Goal: Information Seeking & Learning: Learn about a topic

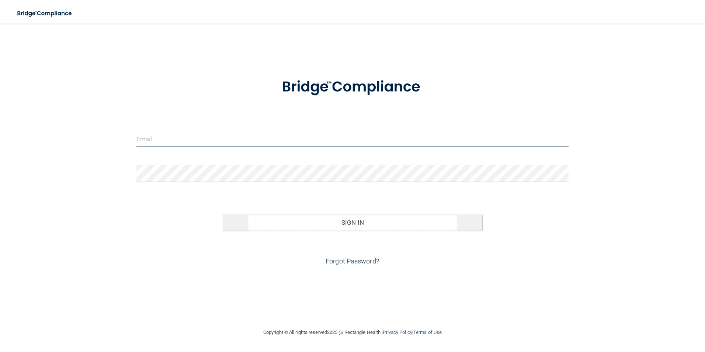
type input "[EMAIL_ADDRESS][DOMAIN_NAME]"
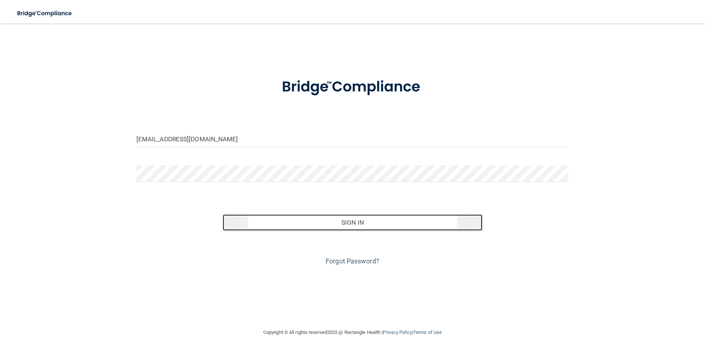
click at [383, 223] on button "Sign In" at bounding box center [353, 222] width 260 height 16
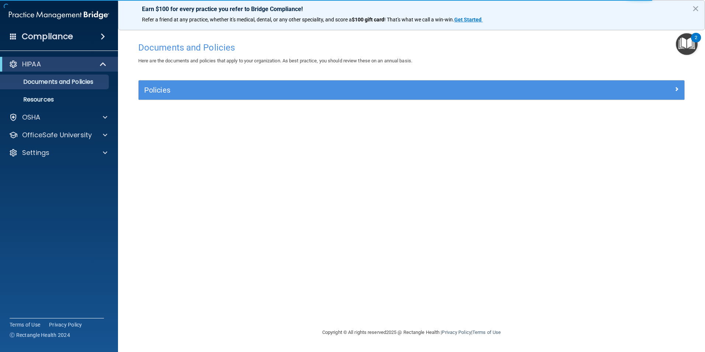
click at [292, 186] on div "Documents and Policies Here are the documents and policies that apply to your o…" at bounding box center [412, 183] width 558 height 290
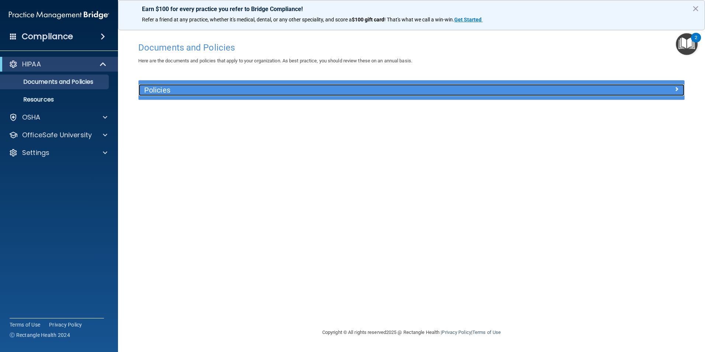
click at [675, 88] on span at bounding box center [677, 88] width 4 height 9
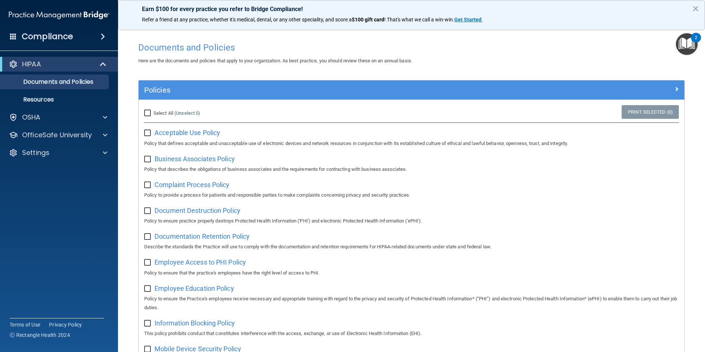
click at [148, 115] on input "Select All (Unselect 0) Unselect All" at bounding box center [148, 113] width 8 height 6
checkbox input "true"
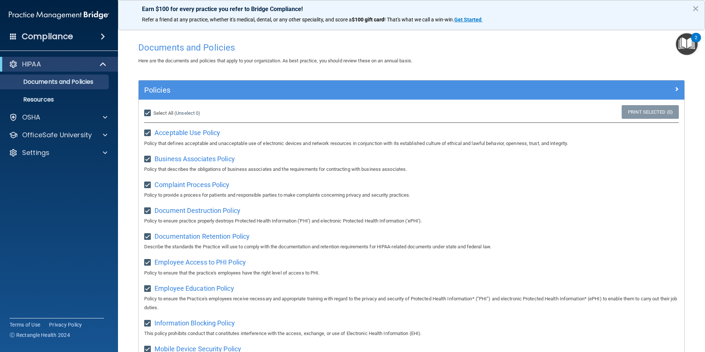
checkbox input "true"
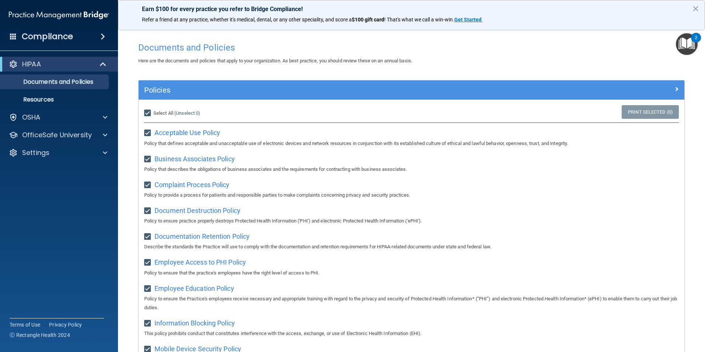
checkbox input "true"
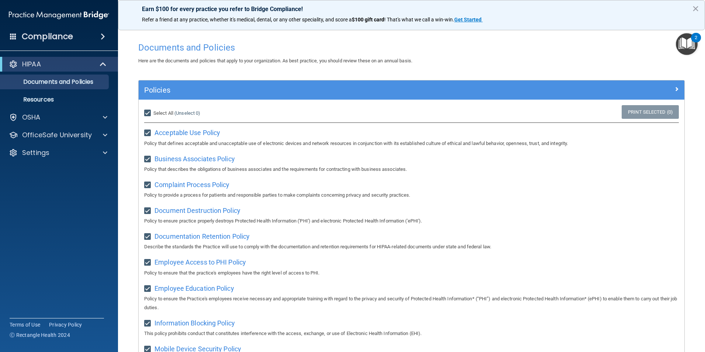
checkbox input "true"
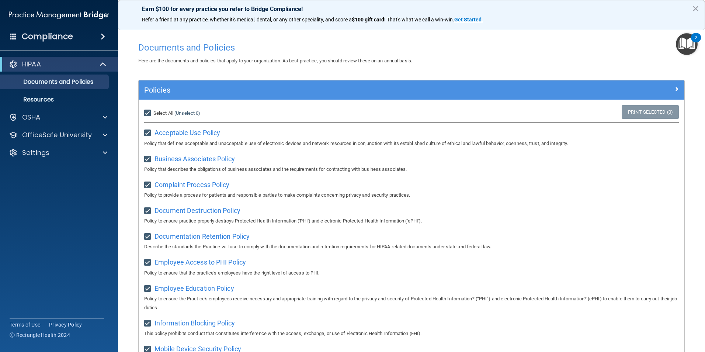
checkbox input "true"
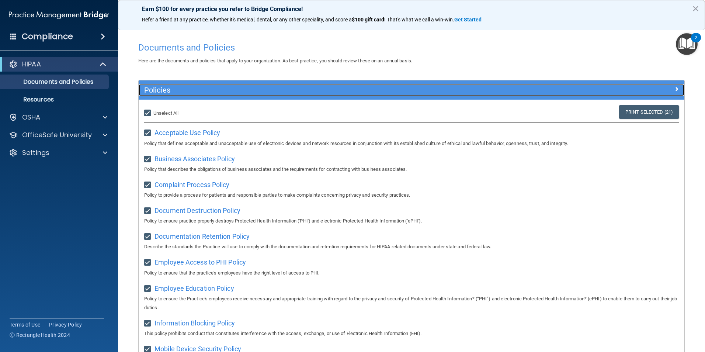
click at [675, 88] on span at bounding box center [677, 88] width 4 height 9
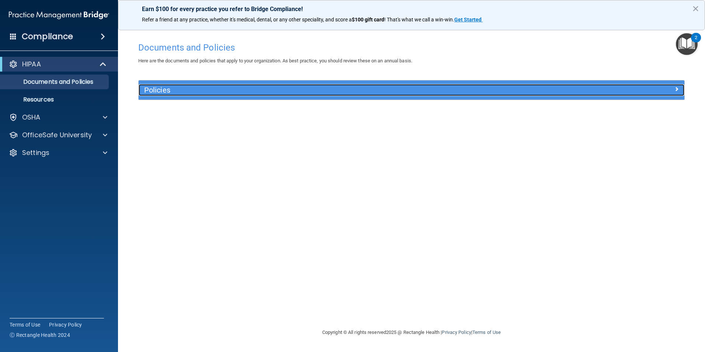
click at [677, 91] on span at bounding box center [677, 88] width 4 height 9
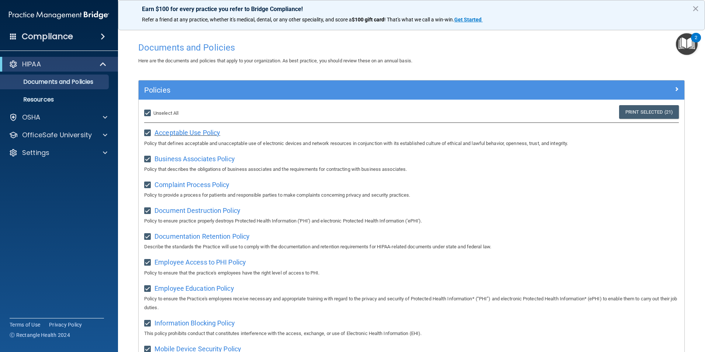
click at [197, 134] on span "Acceptable Use Policy" at bounding box center [188, 133] width 66 height 8
click at [208, 157] on span "Business Associates Policy" at bounding box center [195, 159] width 80 height 8
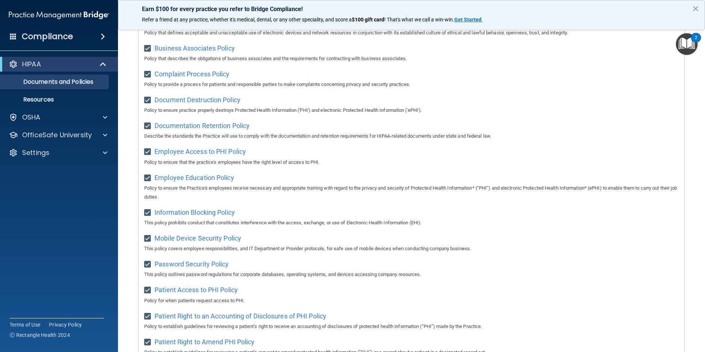
scroll to position [148, 0]
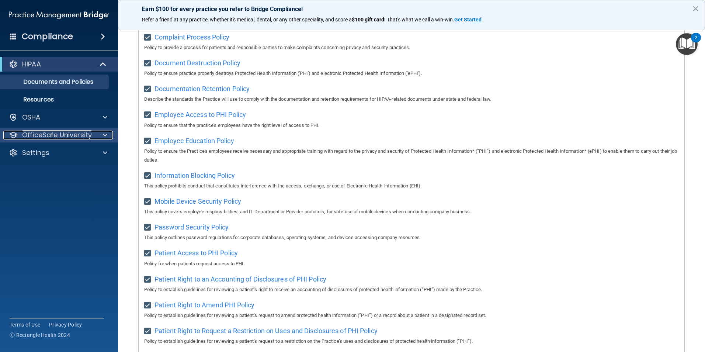
click at [62, 138] on p "OfficeSafe University" at bounding box center [57, 135] width 70 height 9
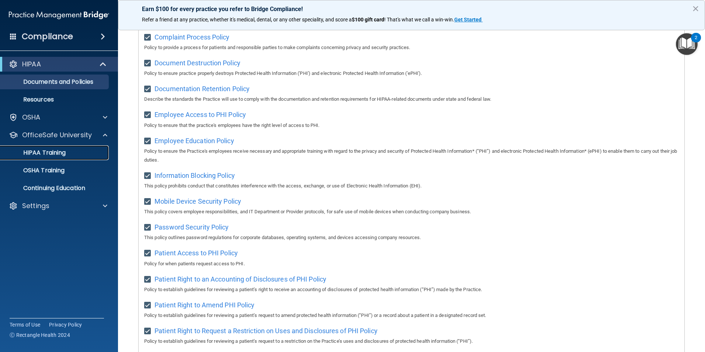
click at [55, 153] on p "HIPAA Training" at bounding box center [35, 152] width 61 height 7
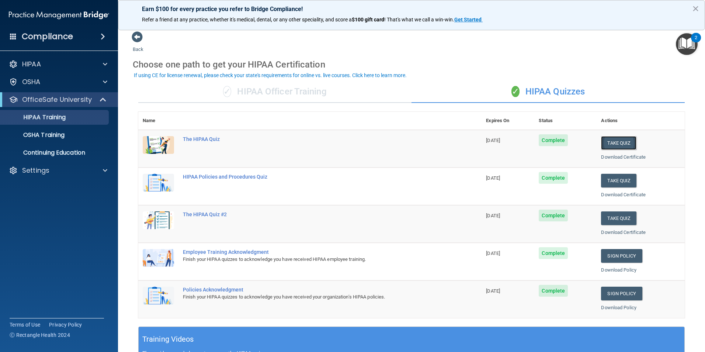
click at [622, 141] on button "Take Quiz" at bounding box center [618, 143] width 35 height 14
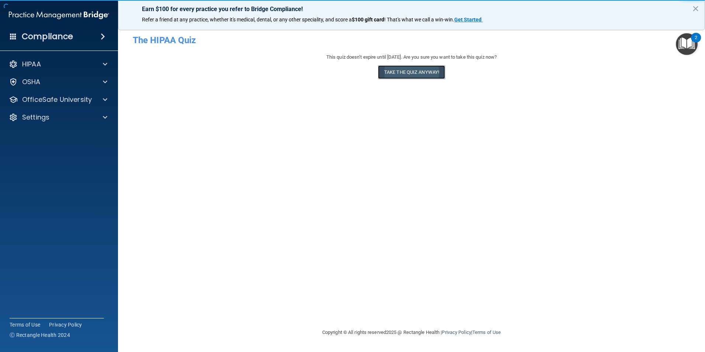
click at [402, 73] on button "Take the quiz anyway!" at bounding box center [411, 72] width 67 height 14
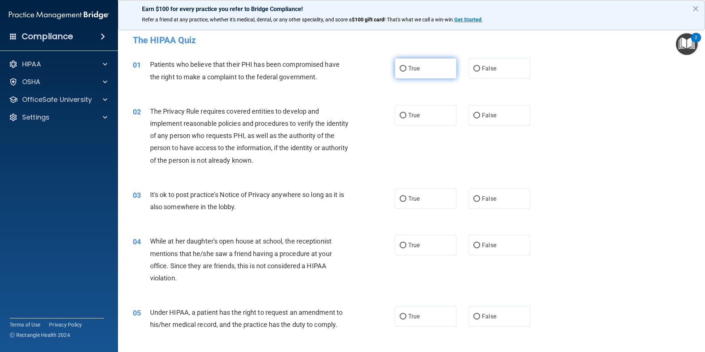
click at [400, 67] on input "True" at bounding box center [403, 69] width 7 height 6
radio input "true"
click at [400, 114] on input "True" at bounding box center [403, 116] width 7 height 6
radio input "true"
click at [400, 201] on input "True" at bounding box center [403, 199] width 7 height 6
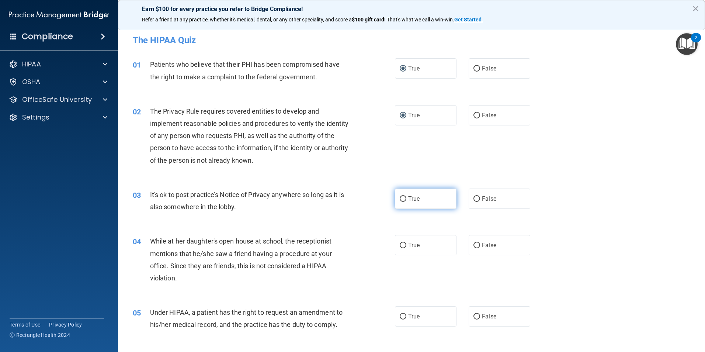
radio input "true"
click at [400, 246] on input "True" at bounding box center [403, 246] width 7 height 6
radio input "true"
click at [401, 316] on input "True" at bounding box center [403, 317] width 7 height 6
radio input "true"
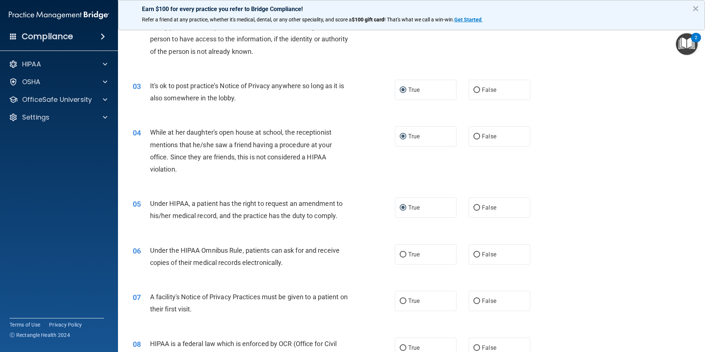
scroll to position [111, 0]
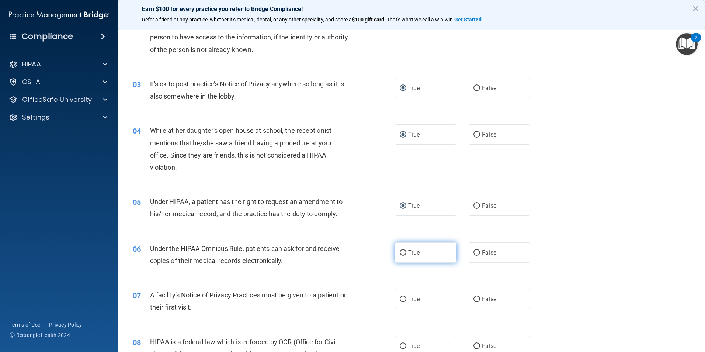
click at [401, 254] on input "True" at bounding box center [403, 253] width 7 height 6
radio input "true"
click at [400, 299] on input "True" at bounding box center [403, 300] width 7 height 6
radio input "true"
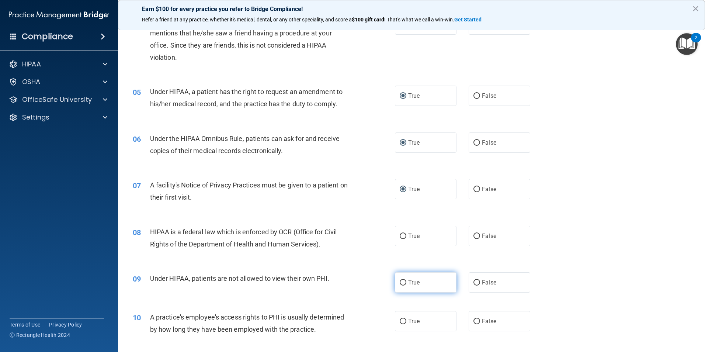
scroll to position [221, 0]
click at [400, 236] on input "True" at bounding box center [403, 236] width 7 height 6
radio input "true"
click at [400, 282] on input "True" at bounding box center [403, 282] width 7 height 6
radio input "true"
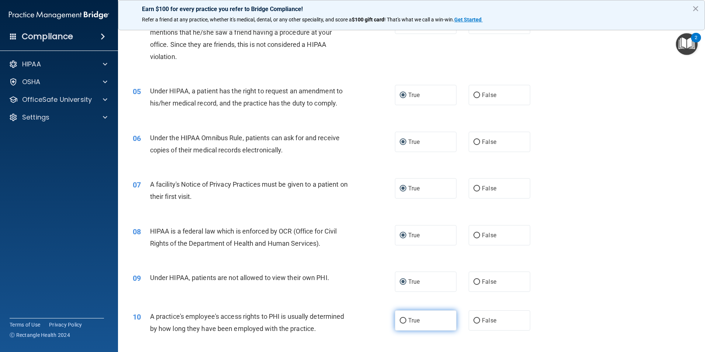
click at [400, 316] on label "True" at bounding box center [426, 320] width 62 height 20
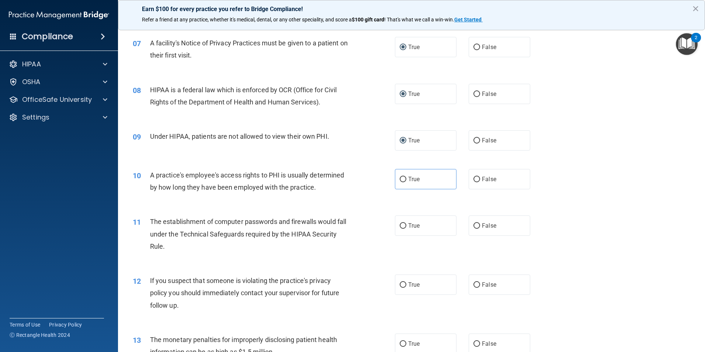
scroll to position [369, 0]
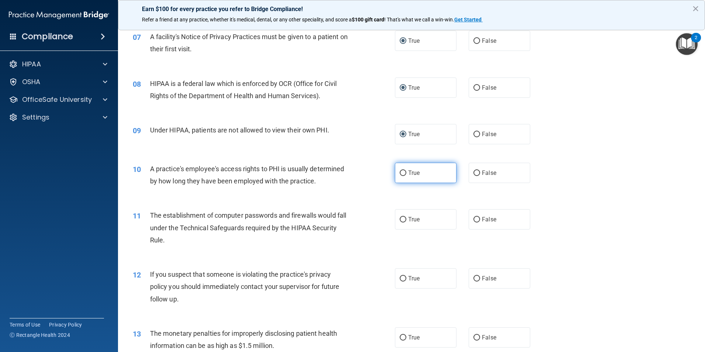
click at [400, 173] on input "True" at bounding box center [403, 173] width 7 height 6
radio input "true"
click at [400, 217] on input "True" at bounding box center [403, 220] width 7 height 6
radio input "true"
click at [400, 280] on input "True" at bounding box center [403, 279] width 7 height 6
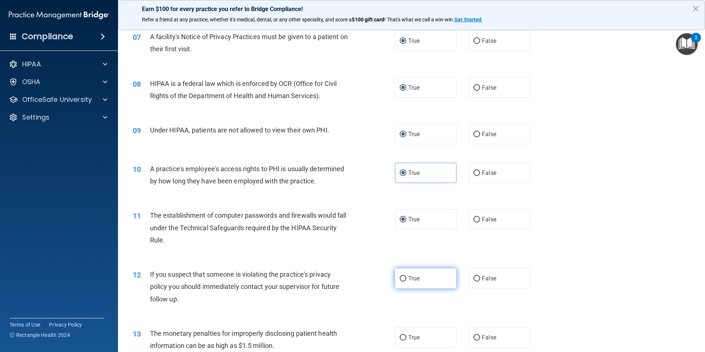
radio input "true"
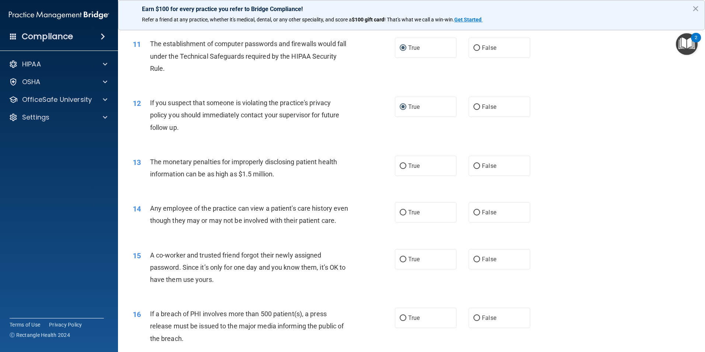
scroll to position [553, 0]
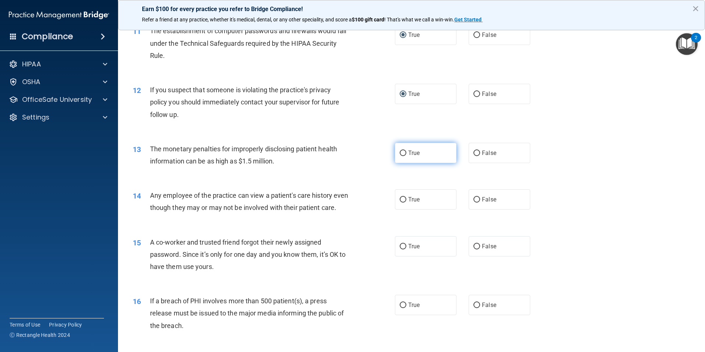
click at [401, 155] on input "True" at bounding box center [403, 153] width 7 height 6
radio input "true"
drag, startPoint x: 400, startPoint y: 197, endPoint x: 399, endPoint y: 209, distance: 12.5
click at [400, 197] on input "True" at bounding box center [403, 200] width 7 height 6
radio input "true"
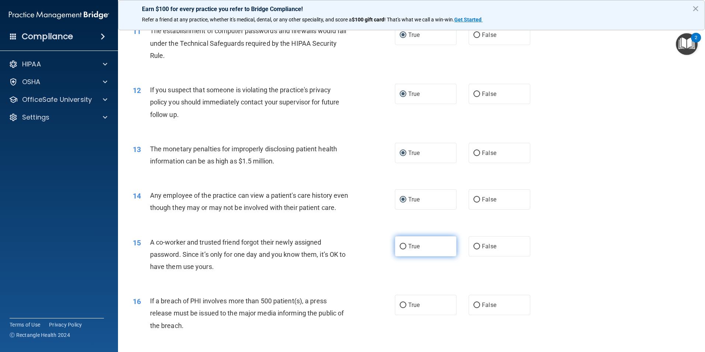
click at [400, 249] on input "True" at bounding box center [403, 247] width 7 height 6
radio input "true"
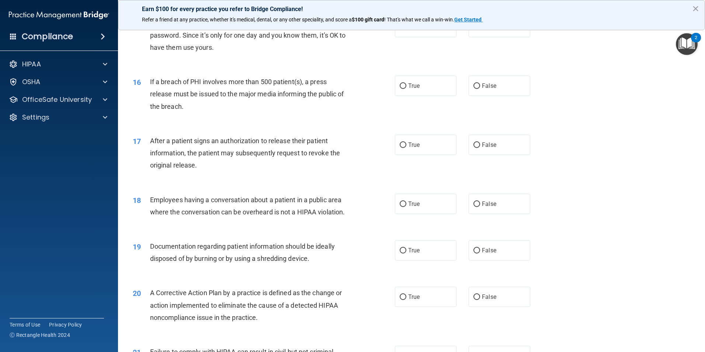
scroll to position [774, 0]
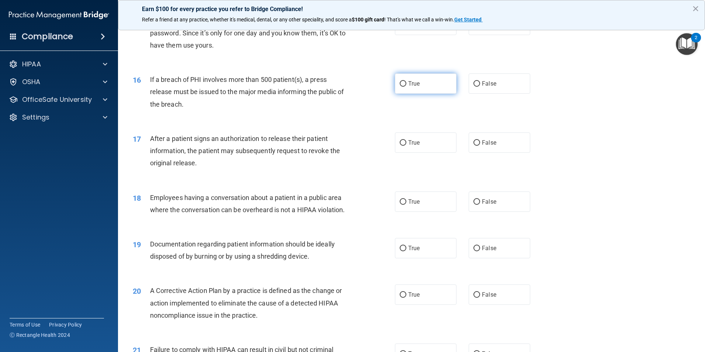
click at [400, 87] on input "True" at bounding box center [403, 84] width 7 height 6
radio input "true"
click at [401, 146] on input "True" at bounding box center [403, 143] width 7 height 6
radio input "true"
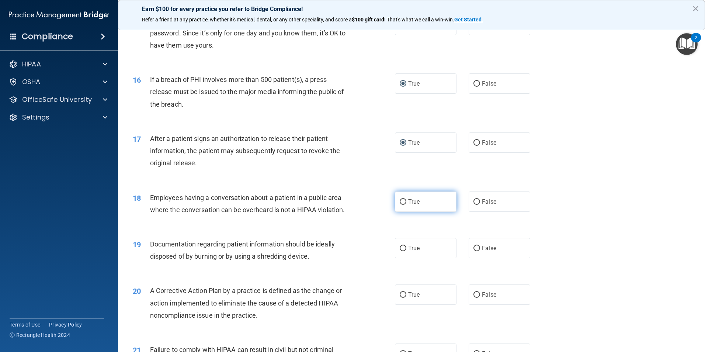
click at [400, 205] on input "True" at bounding box center [403, 202] width 7 height 6
radio input "true"
click at [400, 251] on input "True" at bounding box center [403, 249] width 7 height 6
radio input "true"
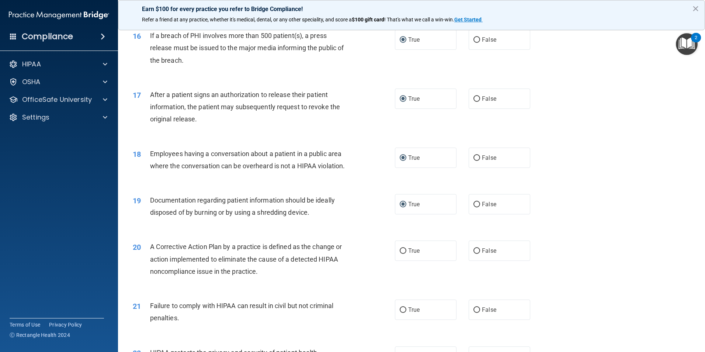
scroll to position [922, 0]
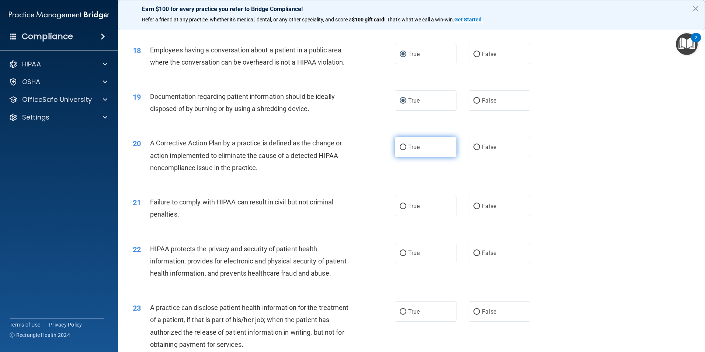
click at [400, 150] on input "True" at bounding box center [403, 148] width 7 height 6
radio input "true"
click at [400, 209] on input "True" at bounding box center [403, 207] width 7 height 6
radio input "true"
click at [400, 256] on input "True" at bounding box center [403, 253] width 7 height 6
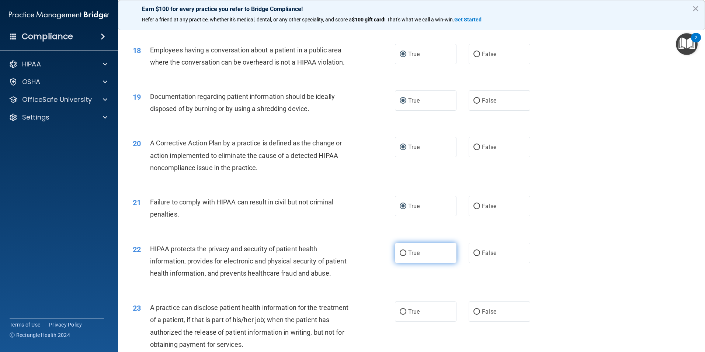
radio input "true"
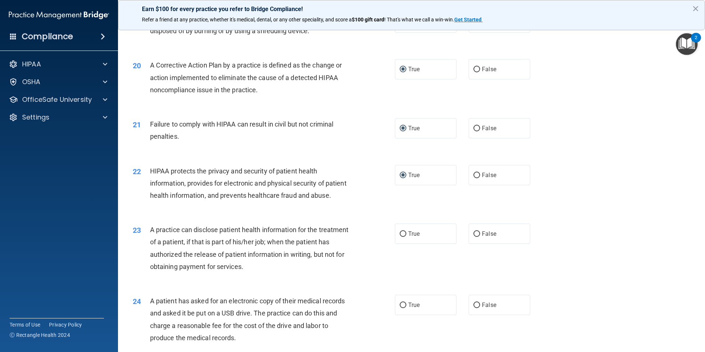
scroll to position [1069, 0]
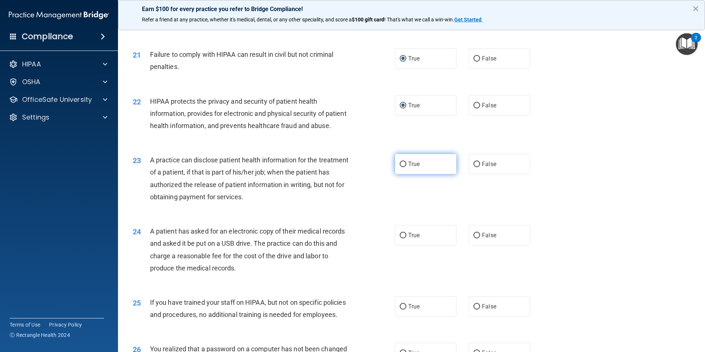
click at [401, 167] on input "True" at bounding box center [403, 165] width 7 height 6
radio input "true"
click at [400, 238] on input "True" at bounding box center [403, 236] width 7 height 6
radio input "true"
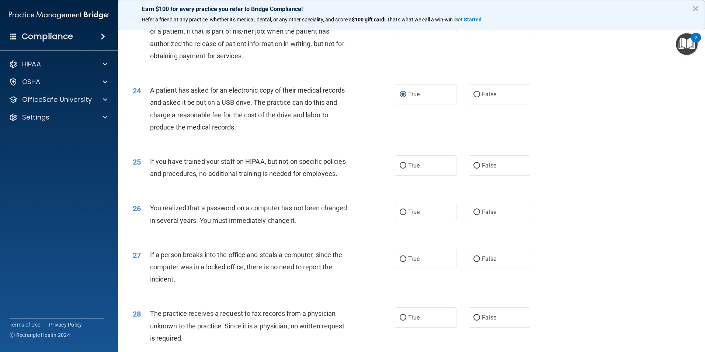
scroll to position [1217, 0]
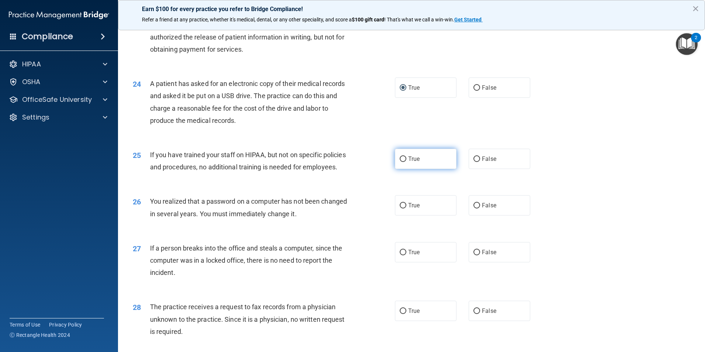
click at [401, 162] on input "True" at bounding box center [403, 159] width 7 height 6
radio input "true"
click at [400, 208] on input "True" at bounding box center [403, 206] width 7 height 6
radio input "true"
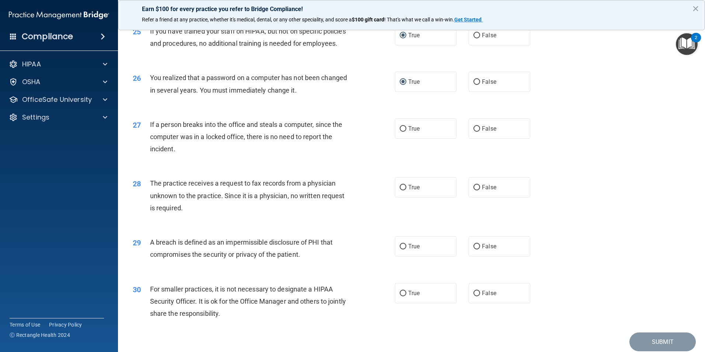
scroll to position [1365, 0]
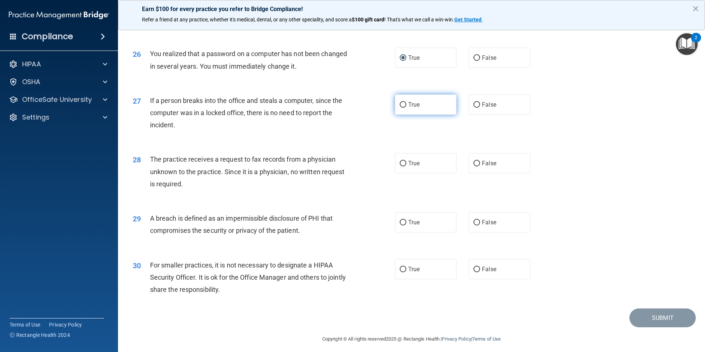
click at [400, 108] on input "True" at bounding box center [403, 105] width 7 height 6
radio input "true"
click at [400, 166] on input "True" at bounding box center [403, 164] width 7 height 6
radio input "true"
click at [400, 225] on input "True" at bounding box center [403, 223] width 7 height 6
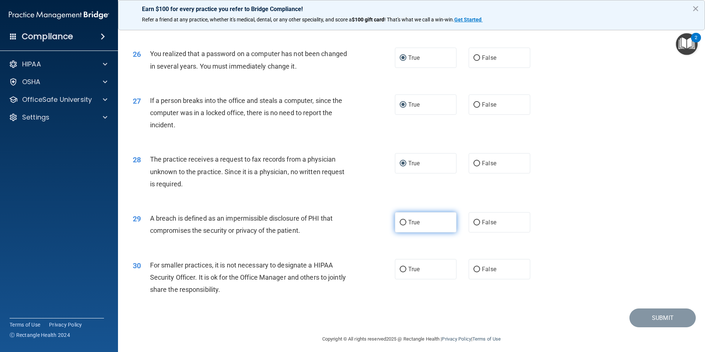
radio input "true"
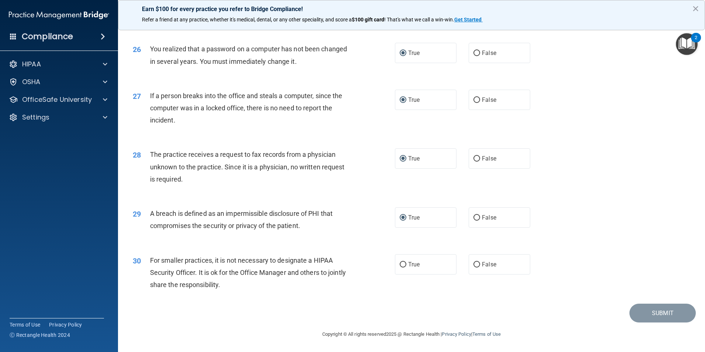
scroll to position [1406, 0]
click at [400, 265] on input "True" at bounding box center [403, 265] width 7 height 6
radio input "true"
click at [648, 312] on button "Submit" at bounding box center [663, 313] width 66 height 19
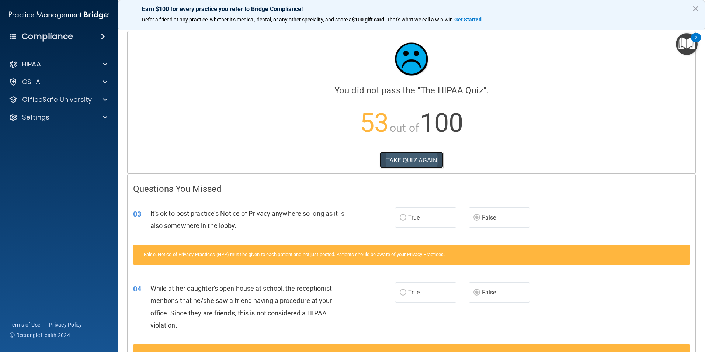
click at [422, 159] on button "TAKE QUIZ AGAIN" at bounding box center [412, 160] width 64 height 16
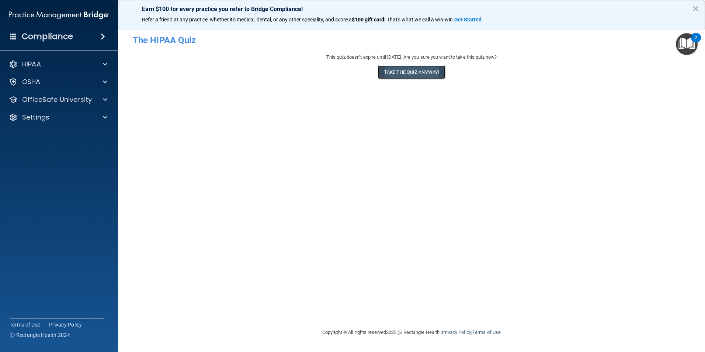
click at [417, 76] on button "Take the quiz anyway!" at bounding box center [411, 72] width 67 height 14
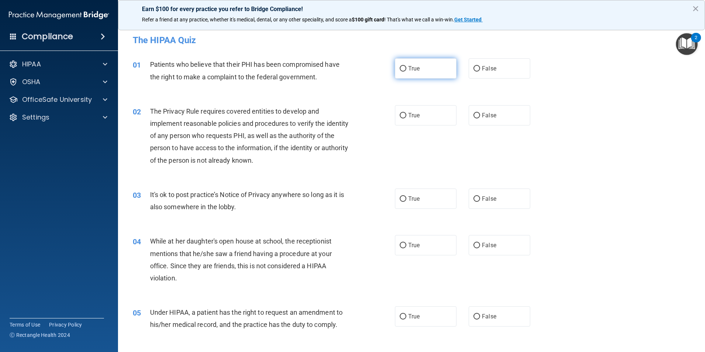
click at [400, 67] on input "True" at bounding box center [403, 69] width 7 height 6
radio input "true"
click at [400, 114] on input "True" at bounding box center [403, 116] width 7 height 6
radio input "true"
click at [400, 200] on input "True" at bounding box center [403, 199] width 7 height 6
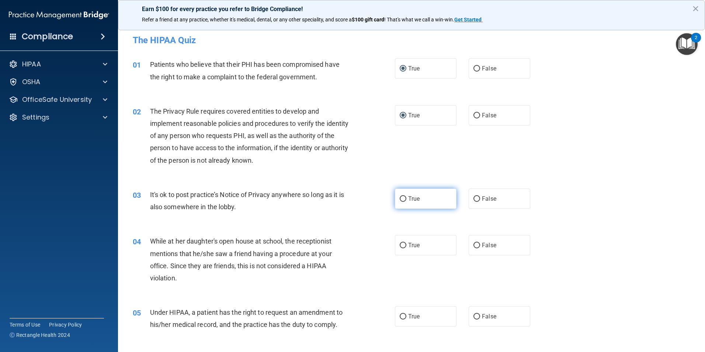
radio input "true"
drag, startPoint x: 398, startPoint y: 240, endPoint x: 394, endPoint y: 246, distance: 6.9
click at [398, 241] on label "True" at bounding box center [426, 245] width 62 height 20
click at [400, 243] on input "True" at bounding box center [403, 246] width 7 height 6
radio input "true"
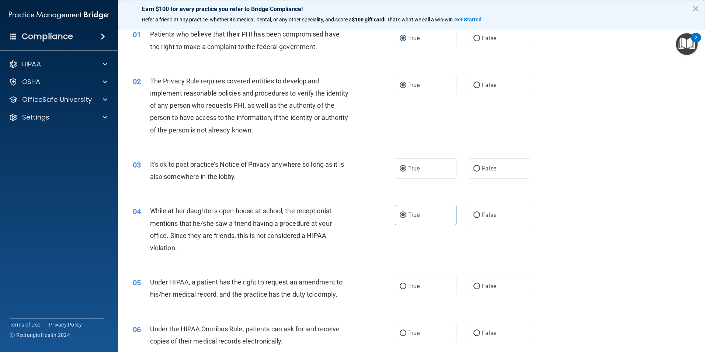
scroll to position [111, 0]
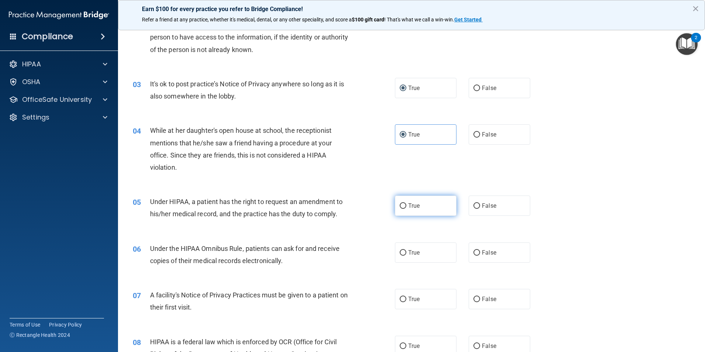
click at [401, 207] on input "True" at bounding box center [403, 206] width 7 height 6
radio input "true"
click at [474, 86] on input "False" at bounding box center [477, 89] width 7 height 6
radio input "true"
radio input "false"
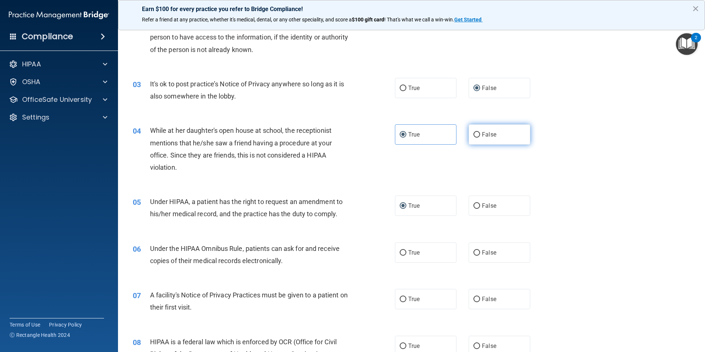
click at [474, 136] on input "False" at bounding box center [477, 135] width 7 height 6
radio input "true"
radio input "false"
click at [475, 204] on input "False" at bounding box center [477, 206] width 7 height 6
radio input "true"
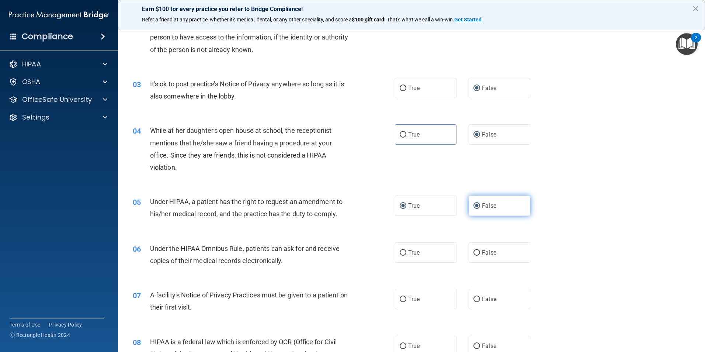
radio input "false"
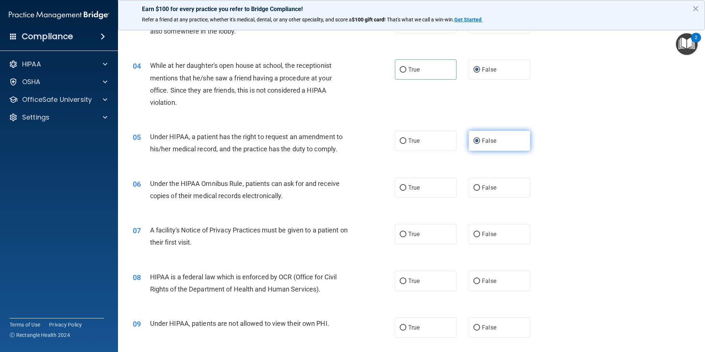
scroll to position [184, 0]
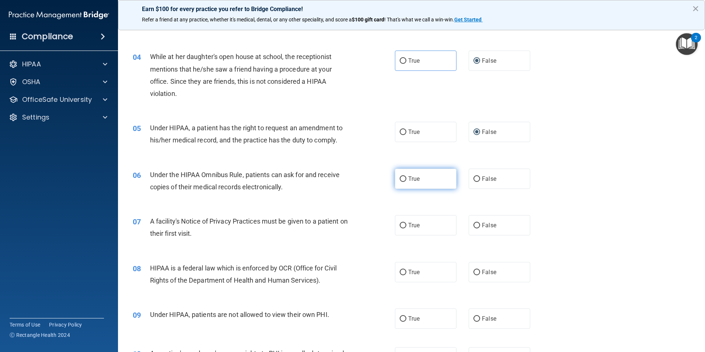
click at [401, 181] on input "True" at bounding box center [403, 179] width 7 height 6
radio input "true"
click at [401, 221] on label "True" at bounding box center [426, 225] width 62 height 20
click at [401, 223] on input "True" at bounding box center [403, 226] width 7 height 6
radio input "true"
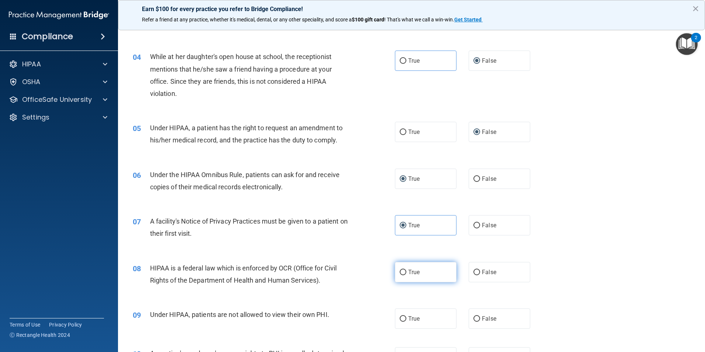
click at [401, 270] on input "True" at bounding box center [403, 273] width 7 height 6
radio input "true"
click at [474, 318] on input "False" at bounding box center [477, 319] width 7 height 6
radio input "true"
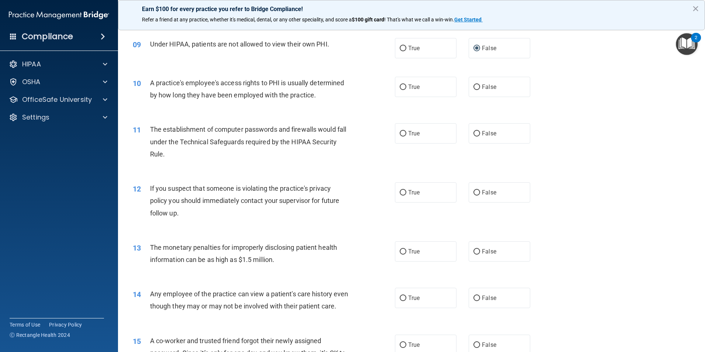
scroll to position [479, 0]
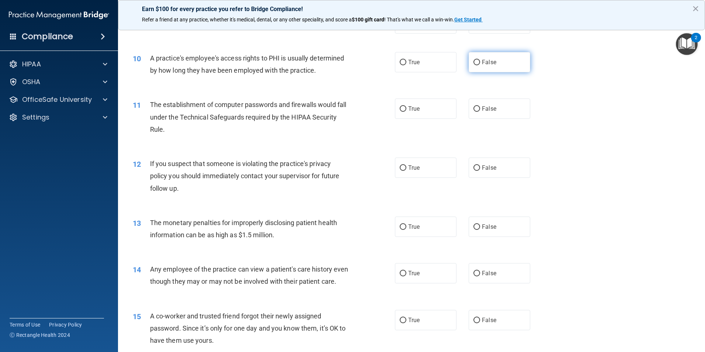
click at [474, 62] on input "False" at bounding box center [477, 63] width 7 height 6
radio input "true"
click at [400, 109] on input "True" at bounding box center [403, 109] width 7 height 6
radio input "true"
click at [402, 169] on input "True" at bounding box center [403, 168] width 7 height 6
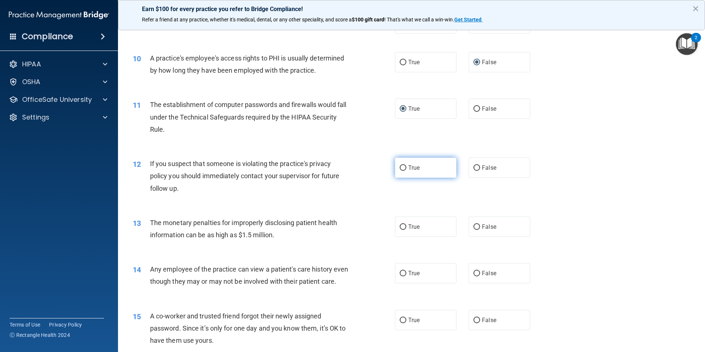
radio input "true"
click at [400, 228] on input "True" at bounding box center [403, 227] width 7 height 6
radio input "true"
click at [474, 274] on input "False" at bounding box center [477, 274] width 7 height 6
radio input "true"
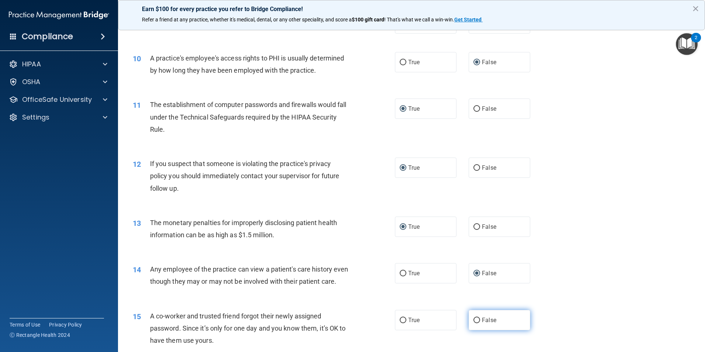
click at [475, 323] on input "False" at bounding box center [477, 321] width 7 height 6
radio input "true"
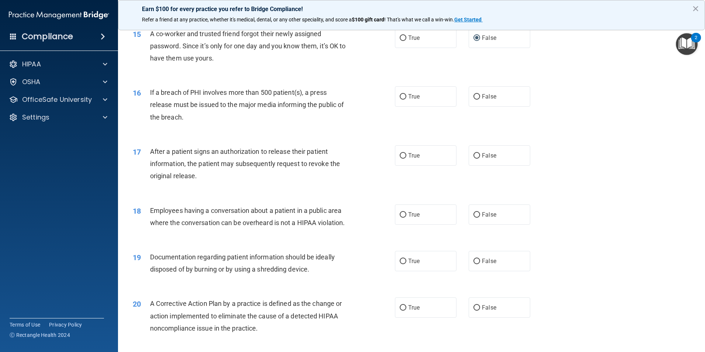
scroll to position [774, 0]
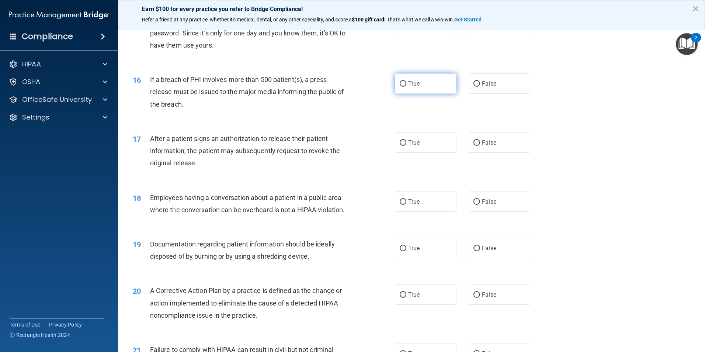
click at [396, 94] on label "True" at bounding box center [426, 83] width 62 height 20
click at [400, 87] on input "True" at bounding box center [403, 84] width 7 height 6
radio input "true"
click at [402, 153] on label "True" at bounding box center [426, 142] width 62 height 20
click at [402, 146] on input "True" at bounding box center [403, 143] width 7 height 6
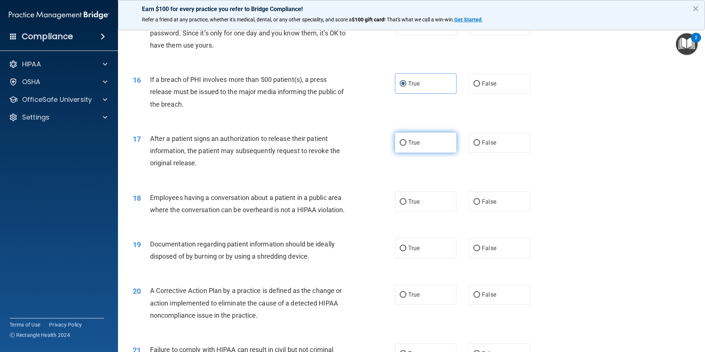
radio input "true"
click at [474, 205] on input "False" at bounding box center [477, 202] width 7 height 6
radio input "true"
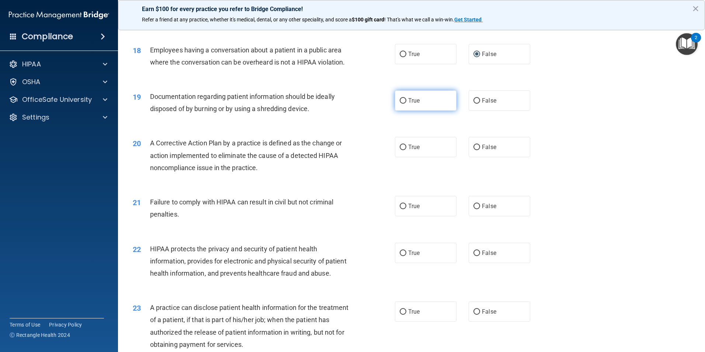
click at [400, 104] on input "True" at bounding box center [403, 101] width 7 height 6
radio input "true"
click at [400, 150] on input "True" at bounding box center [403, 148] width 7 height 6
radio input "true"
click at [478, 216] on label "False" at bounding box center [500, 206] width 62 height 20
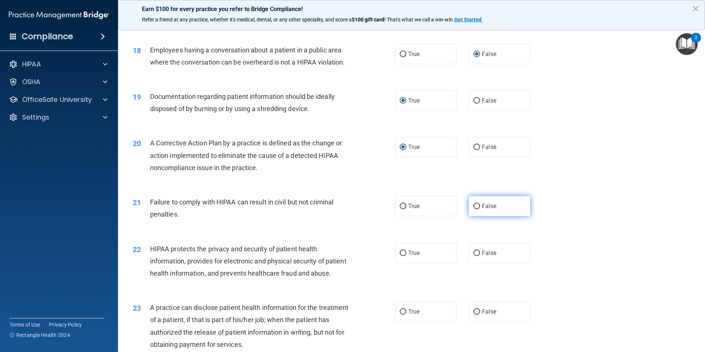
click at [478, 209] on input "False" at bounding box center [477, 207] width 7 height 6
radio input "true"
click at [403, 256] on input "True" at bounding box center [403, 253] width 7 height 6
radio input "true"
click at [474, 315] on input "False" at bounding box center [477, 312] width 7 height 6
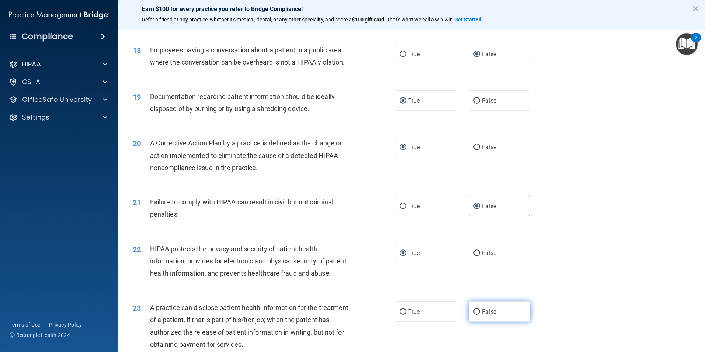
radio input "true"
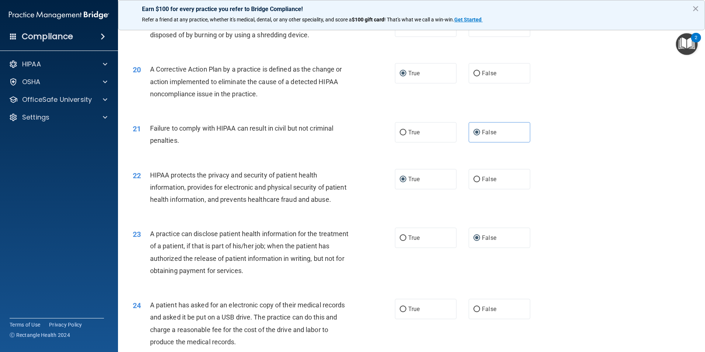
scroll to position [1143, 0]
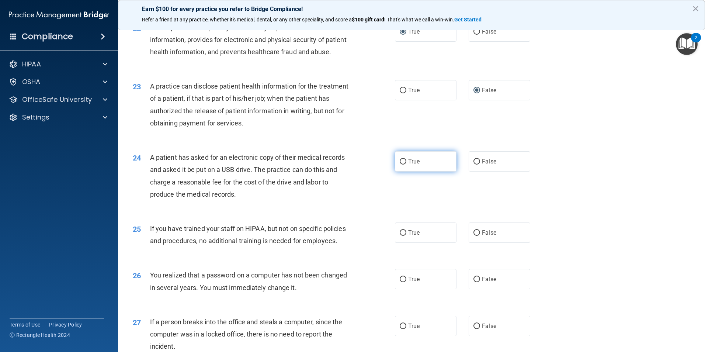
click at [400, 164] on input "True" at bounding box center [403, 162] width 7 height 6
radio input "true"
click at [474, 236] on input "False" at bounding box center [477, 233] width 7 height 6
radio input "true"
click at [403, 282] on input "True" at bounding box center [403, 280] width 7 height 6
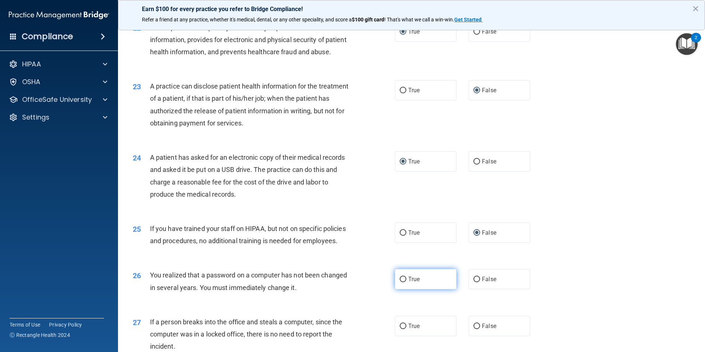
radio input "true"
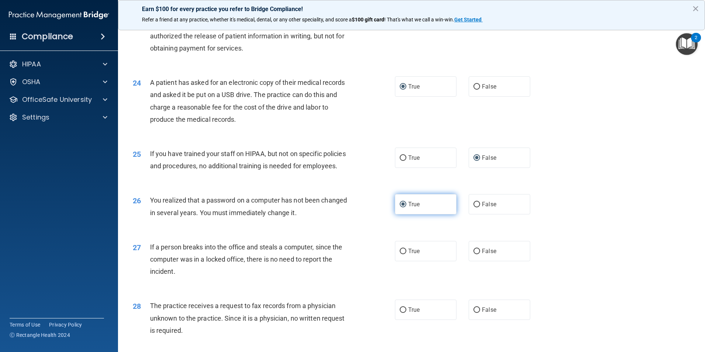
scroll to position [1328, 0]
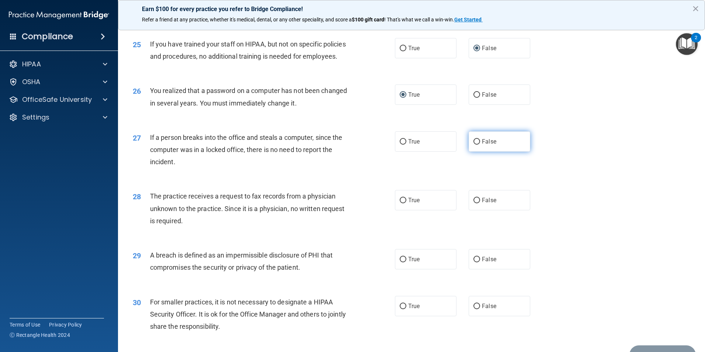
click at [474, 145] on input "False" at bounding box center [477, 142] width 7 height 6
radio input "true"
click at [474, 203] on input "False" at bounding box center [477, 201] width 7 height 6
radio input "true"
click at [400, 262] on input "True" at bounding box center [403, 260] width 7 height 6
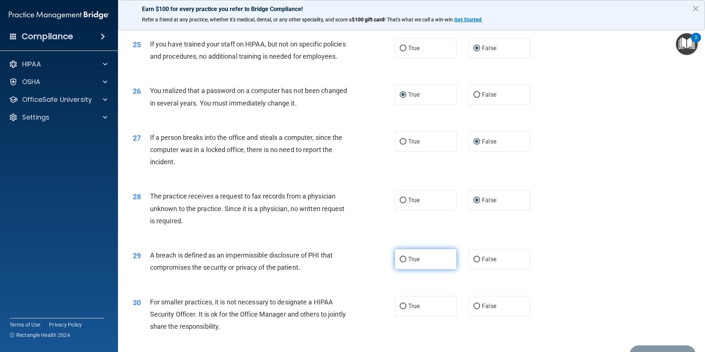
radio input "true"
click at [474, 309] on input "False" at bounding box center [477, 307] width 7 height 6
radio input "true"
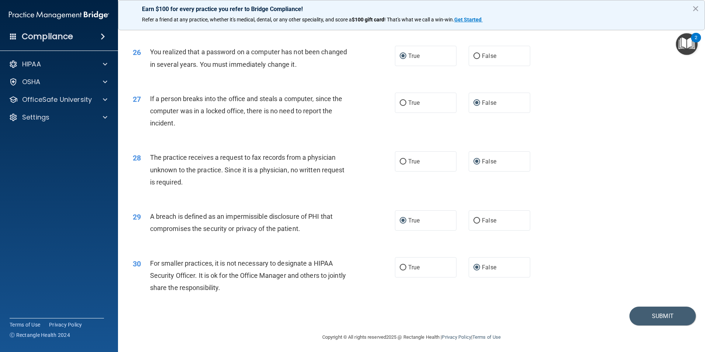
scroll to position [1406, 0]
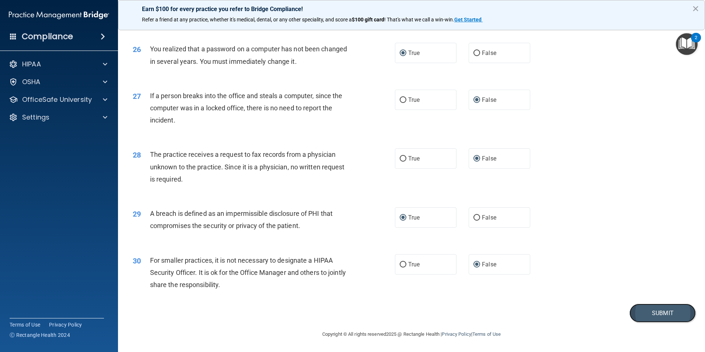
click at [654, 312] on button "Submit" at bounding box center [663, 313] width 66 height 19
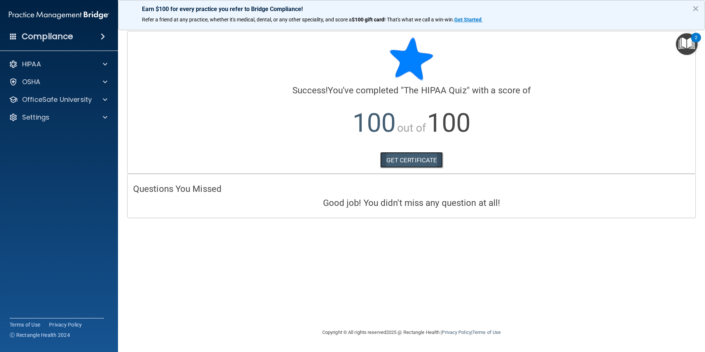
click at [405, 163] on link "GET CERTIFICATE" at bounding box center [411, 160] width 63 height 16
click at [697, 10] on button "×" at bounding box center [695, 9] width 7 height 12
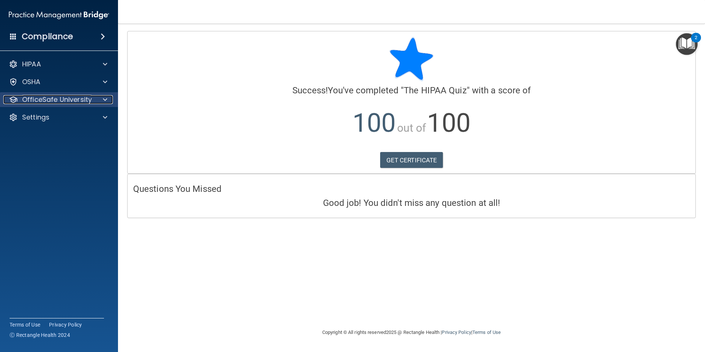
click at [70, 99] on p "OfficeSafe University" at bounding box center [57, 99] width 70 height 9
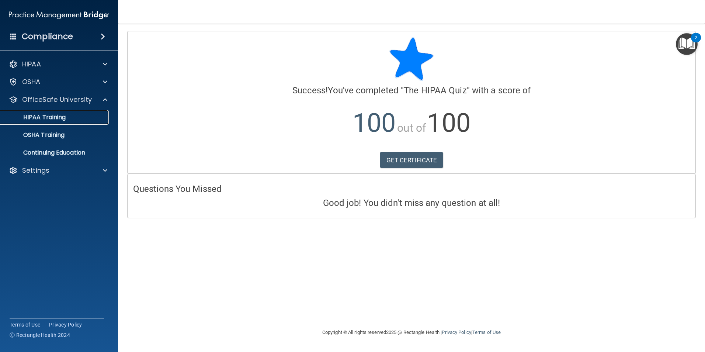
click at [66, 112] on link "HIPAA Training" at bounding box center [51, 117] width 116 height 15
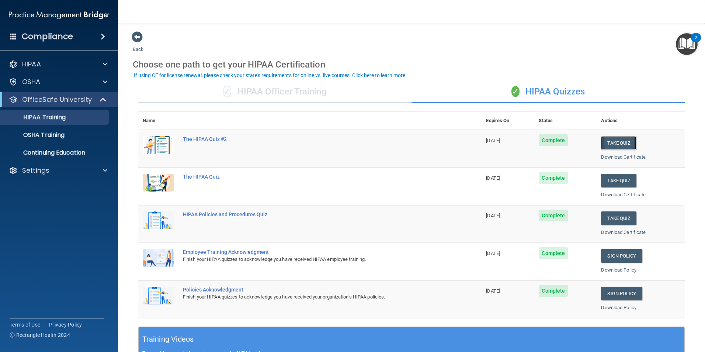
click at [615, 141] on button "Take Quiz" at bounding box center [618, 143] width 35 height 14
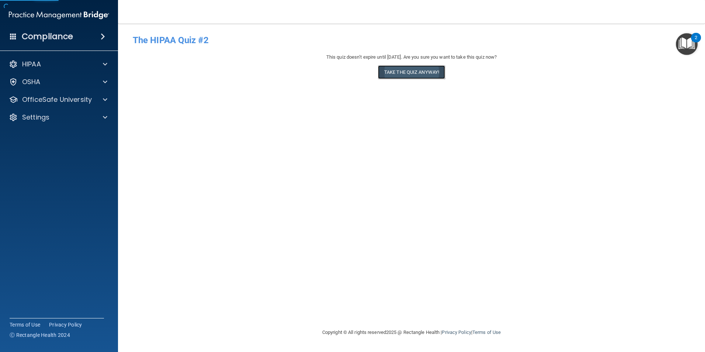
click at [399, 68] on button "Take the quiz anyway!" at bounding box center [411, 72] width 67 height 14
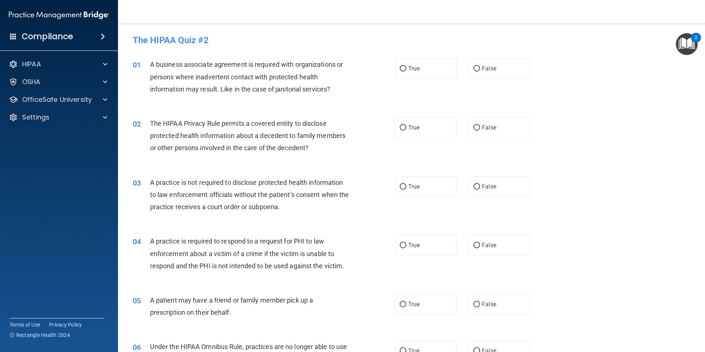
drag, startPoint x: 399, startPoint y: 68, endPoint x: 403, endPoint y: 82, distance: 14.4
click at [400, 68] on input "True" at bounding box center [403, 69] width 7 height 6
radio input "true"
drag, startPoint x: 401, startPoint y: 129, endPoint x: 400, endPoint y: 145, distance: 15.9
click at [401, 131] on label "True" at bounding box center [426, 127] width 62 height 20
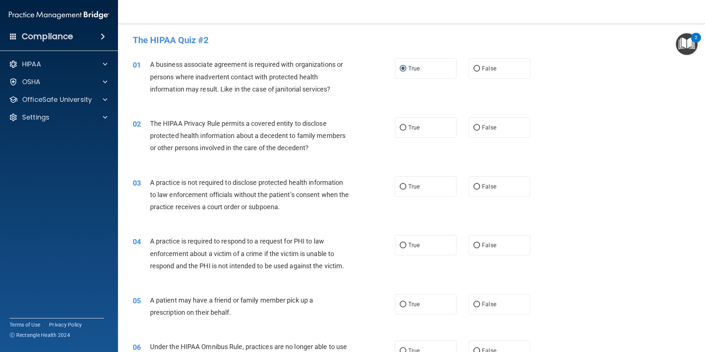
click at [401, 131] on input "True" at bounding box center [403, 128] width 7 height 6
radio input "true"
click at [400, 187] on input "True" at bounding box center [403, 187] width 7 height 6
radio input "true"
click at [400, 245] on input "True" at bounding box center [403, 246] width 7 height 6
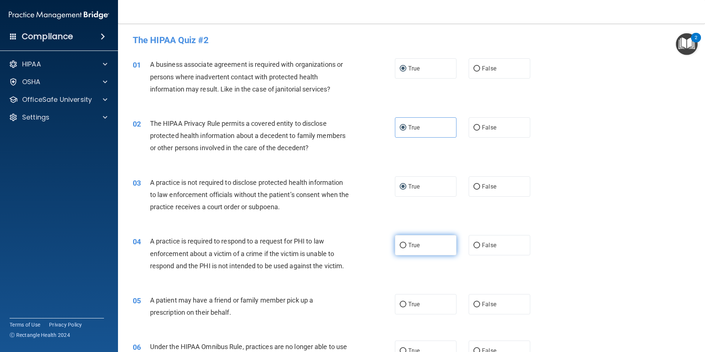
radio input "true"
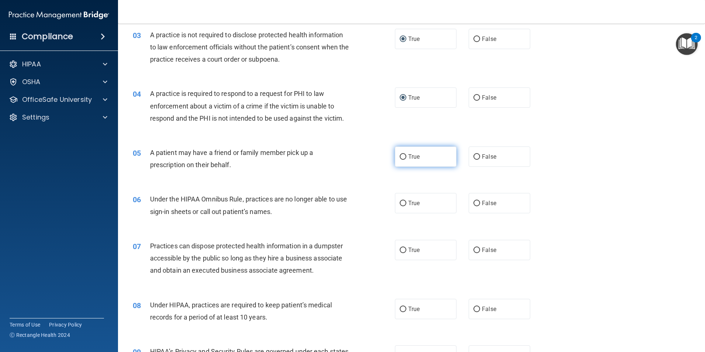
click at [401, 156] on input "True" at bounding box center [403, 157] width 7 height 6
radio input "true"
click at [401, 205] on input "True" at bounding box center [403, 204] width 7 height 6
radio input "true"
click at [400, 250] on input "True" at bounding box center [403, 250] width 7 height 6
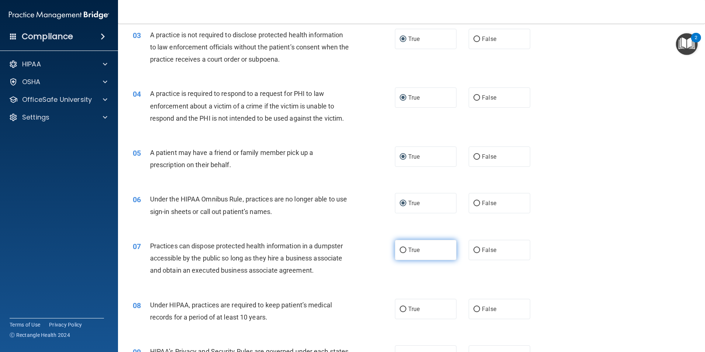
radio input "true"
click at [401, 307] on input "True" at bounding box center [403, 309] width 7 height 6
radio input "true"
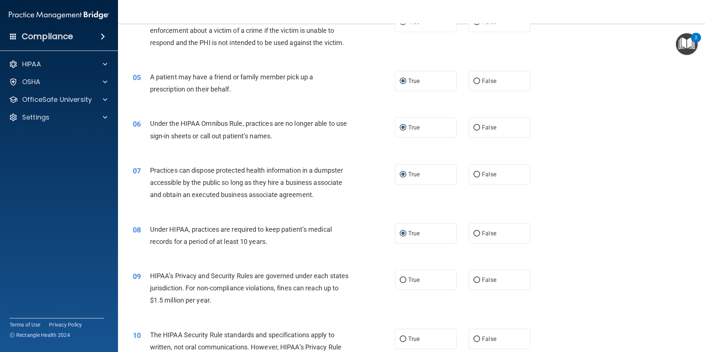
scroll to position [332, 0]
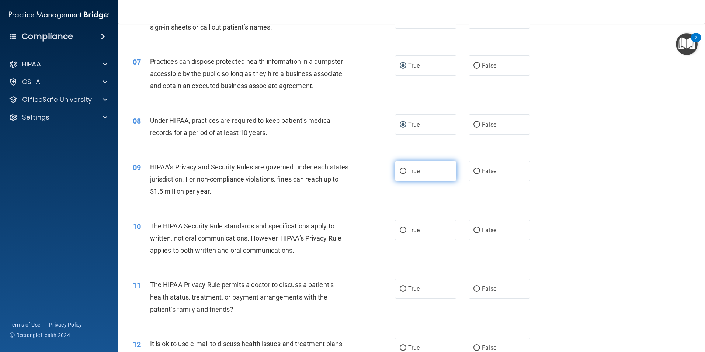
click at [400, 170] on input "True" at bounding box center [403, 172] width 7 height 6
radio input "true"
click at [402, 228] on input "True" at bounding box center [403, 231] width 7 height 6
radio input "true"
click at [400, 288] on input "True" at bounding box center [403, 289] width 7 height 6
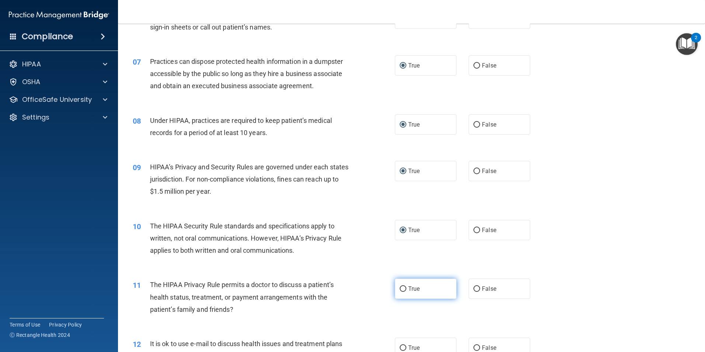
radio input "true"
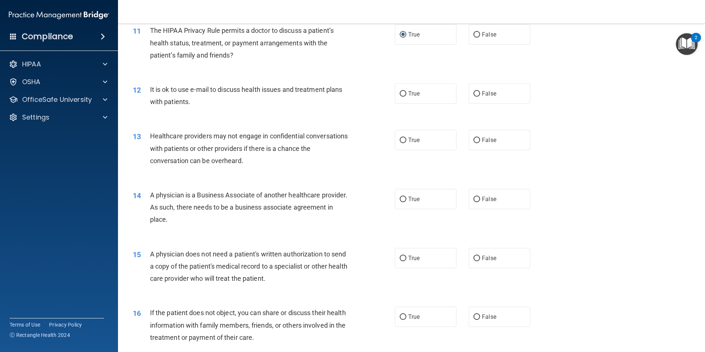
scroll to position [590, 0]
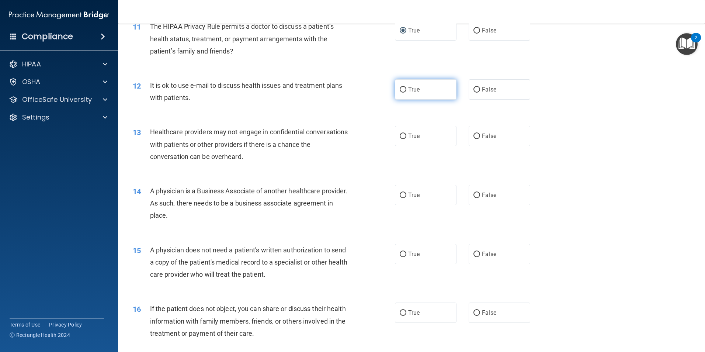
click at [400, 91] on input "True" at bounding box center [403, 90] width 7 height 6
radio input "true"
click at [400, 136] on input "True" at bounding box center [403, 137] width 7 height 6
radio input "true"
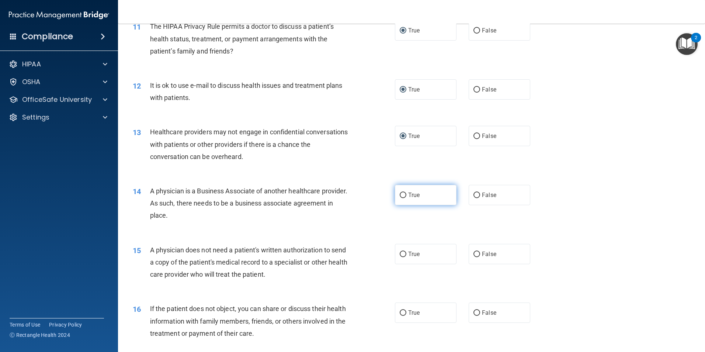
click at [400, 195] on input "True" at bounding box center [403, 196] width 7 height 6
radio input "true"
click at [400, 254] on input "True" at bounding box center [403, 255] width 7 height 6
radio input "true"
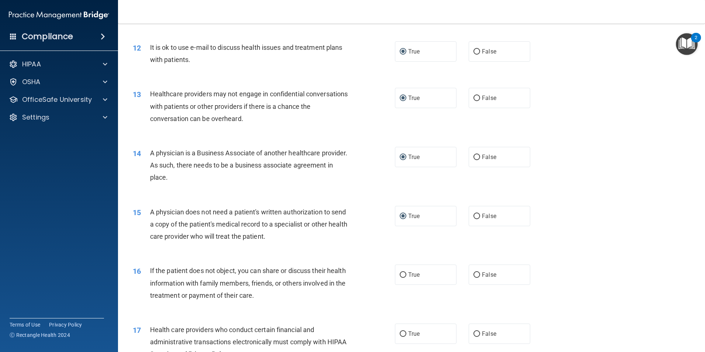
scroll to position [774, 0]
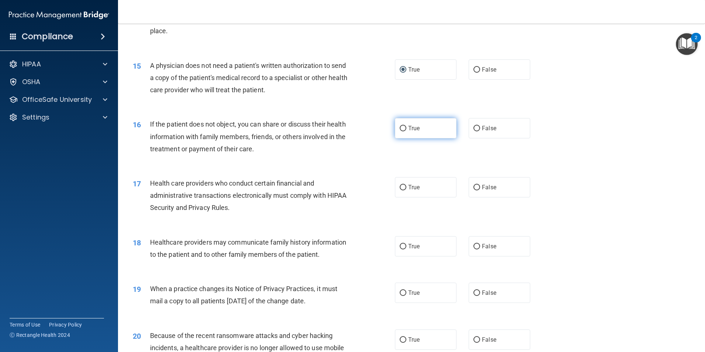
click at [403, 128] on input "True" at bounding box center [403, 129] width 7 height 6
radio input "true"
drag, startPoint x: 400, startPoint y: 188, endPoint x: 399, endPoint y: 201, distance: 13.3
click at [400, 188] on input "True" at bounding box center [403, 188] width 7 height 6
radio input "true"
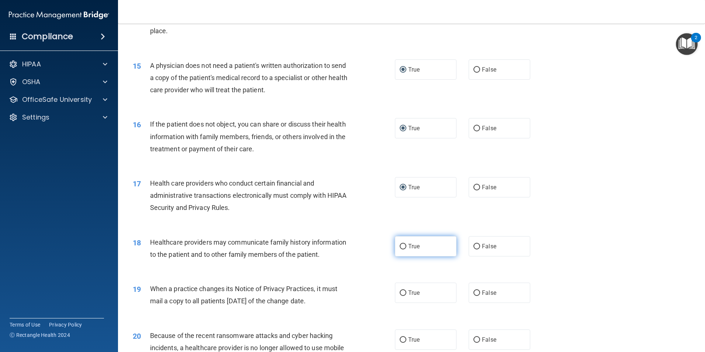
click at [396, 242] on label "True" at bounding box center [426, 246] width 62 height 20
click at [400, 244] on input "True" at bounding box center [403, 247] width 7 height 6
radio input "true"
click at [400, 245] on input "True" at bounding box center [403, 247] width 7 height 6
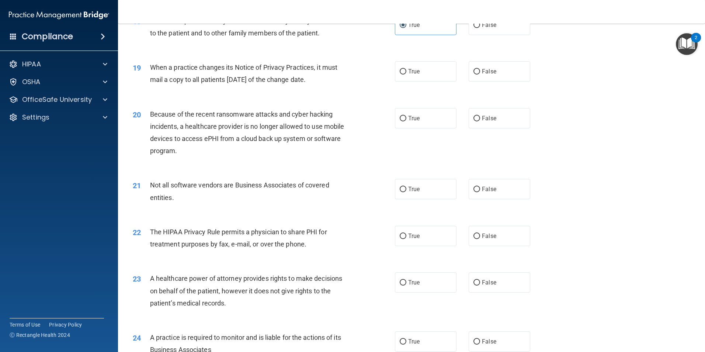
scroll to position [1033, 0]
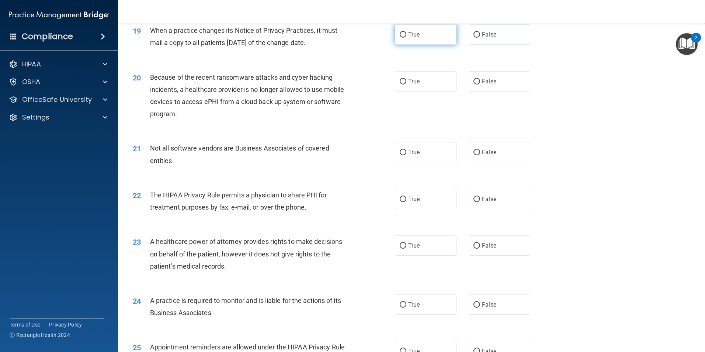
click at [401, 34] on input "True" at bounding box center [403, 35] width 7 height 6
radio input "true"
click at [400, 81] on input "True" at bounding box center [403, 82] width 7 height 6
radio input "true"
click at [400, 155] on input "True" at bounding box center [403, 153] width 7 height 6
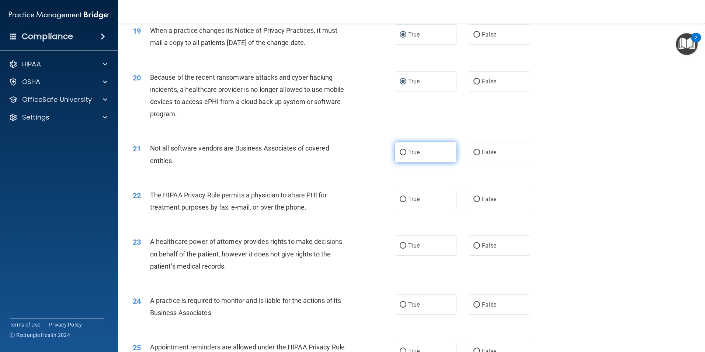
radio input "true"
click at [401, 201] on input "True" at bounding box center [403, 200] width 7 height 6
radio input "true"
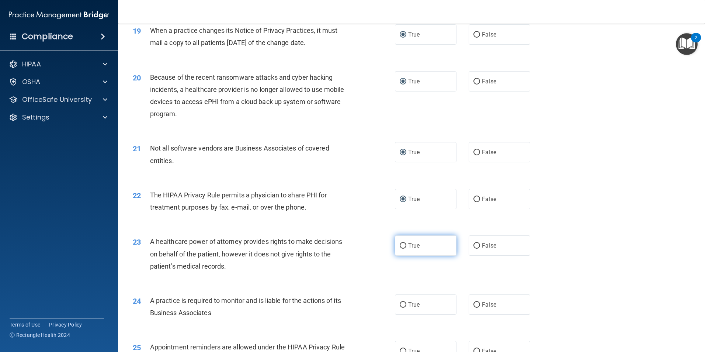
click at [400, 243] on input "True" at bounding box center [403, 246] width 7 height 6
radio input "true"
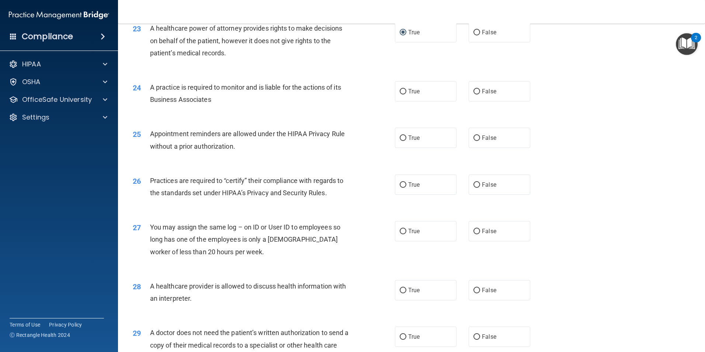
scroll to position [1254, 0]
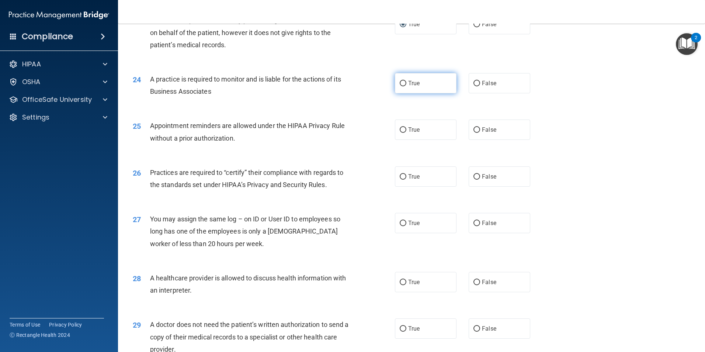
click at [401, 81] on input "True" at bounding box center [403, 84] width 7 height 6
radio input "true"
click at [400, 132] on input "True" at bounding box center [403, 130] width 7 height 6
radio input "true"
click at [400, 176] on input "True" at bounding box center [403, 177] width 7 height 6
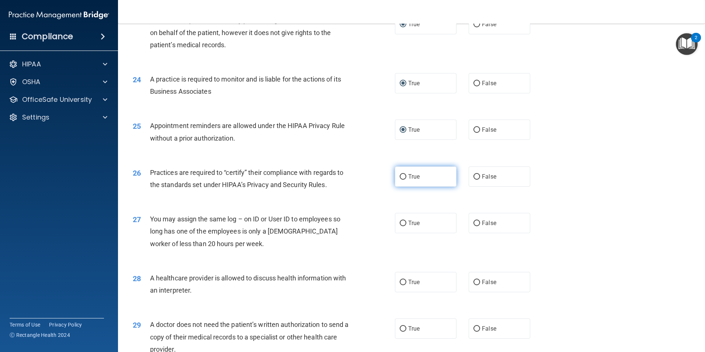
radio input "true"
click at [396, 222] on label "True" at bounding box center [426, 223] width 62 height 20
click at [400, 222] on input "True" at bounding box center [403, 224] width 7 height 6
radio input "true"
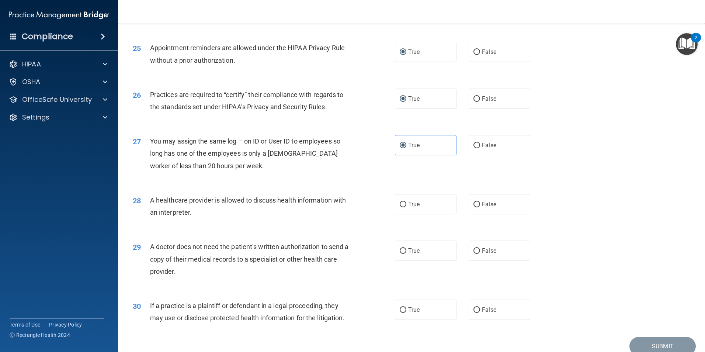
scroll to position [1365, 0]
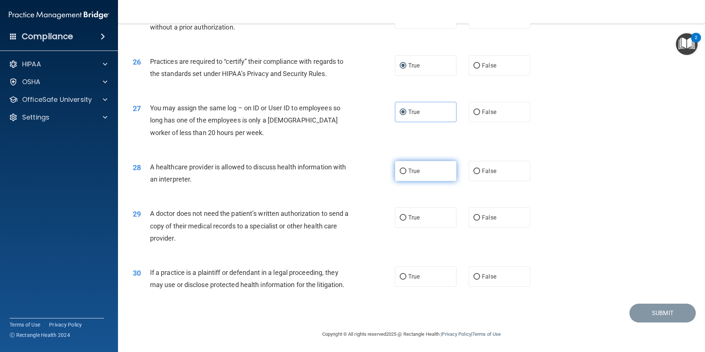
click at [401, 171] on input "True" at bounding box center [403, 172] width 7 height 6
radio input "true"
click at [399, 214] on label "True" at bounding box center [426, 217] width 62 height 20
drag, startPoint x: 399, startPoint y: 214, endPoint x: 401, endPoint y: 275, distance: 60.9
click at [401, 275] on input "True" at bounding box center [403, 277] width 7 height 6
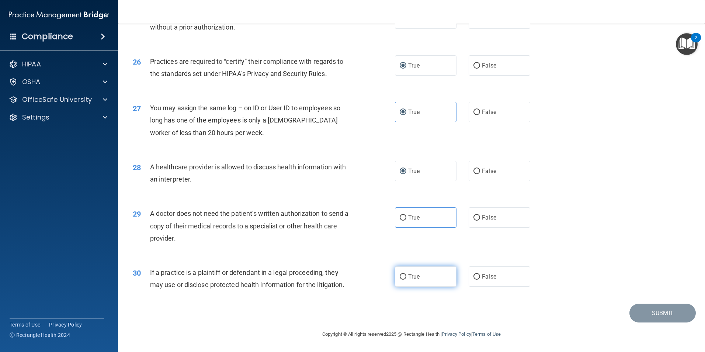
radio input "true"
click at [400, 218] on input "True" at bounding box center [403, 218] width 7 height 6
radio input "true"
click at [644, 313] on button "Submit" at bounding box center [663, 313] width 66 height 19
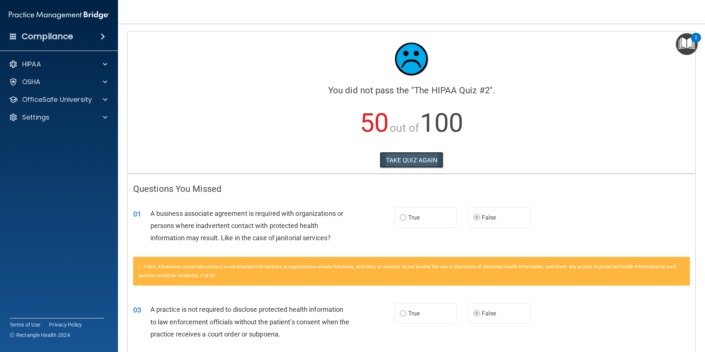
click at [424, 160] on button "TAKE QUIZ AGAIN" at bounding box center [412, 160] width 64 height 16
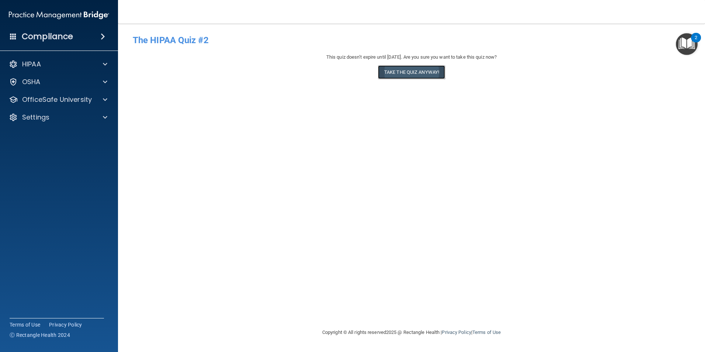
click at [421, 73] on button "Take the quiz anyway!" at bounding box center [411, 72] width 67 height 14
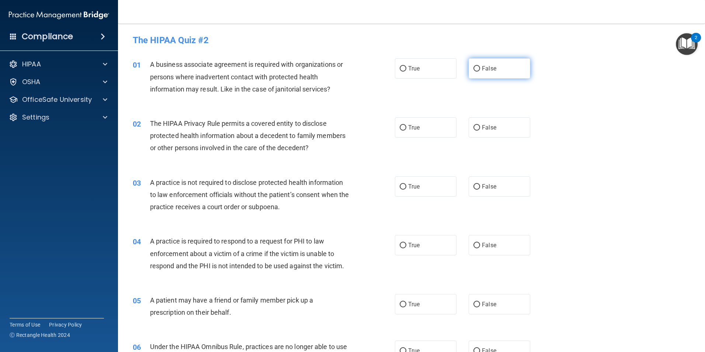
click at [476, 70] on input "False" at bounding box center [477, 69] width 7 height 6
radio input "true"
click at [474, 187] on input "False" at bounding box center [477, 187] width 7 height 6
radio input "true"
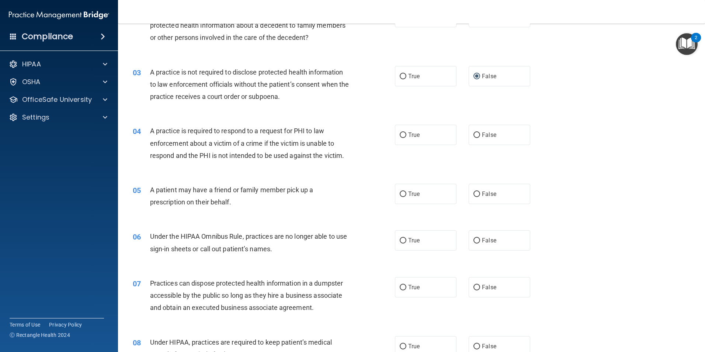
scroll to position [111, 0]
click at [474, 193] on input "False" at bounding box center [477, 194] width 7 height 6
radio input "true"
click at [400, 193] on input "True" at bounding box center [403, 194] width 7 height 6
radio input "true"
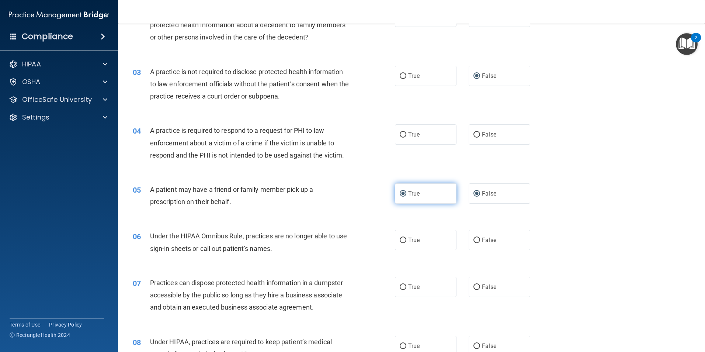
radio input "false"
click at [474, 241] on input "False" at bounding box center [477, 241] width 7 height 6
radio input "true"
click at [475, 288] on input "False" at bounding box center [477, 287] width 7 height 6
radio input "true"
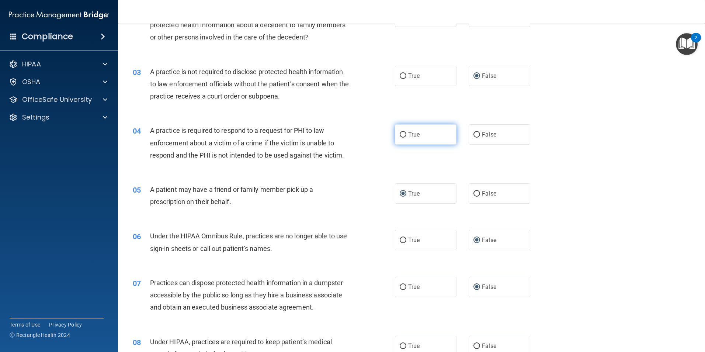
click at [400, 136] on input "True" at bounding box center [403, 135] width 7 height 6
radio input "true"
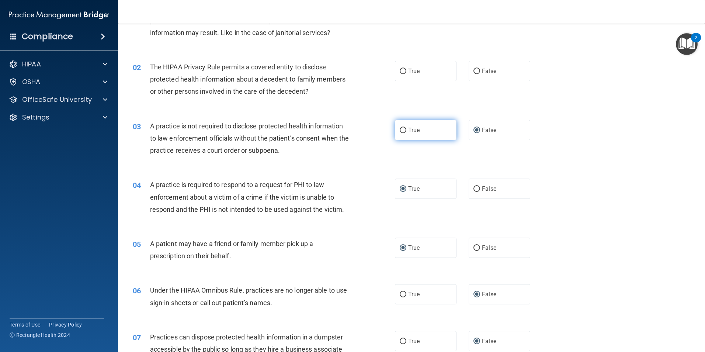
scroll to position [0, 0]
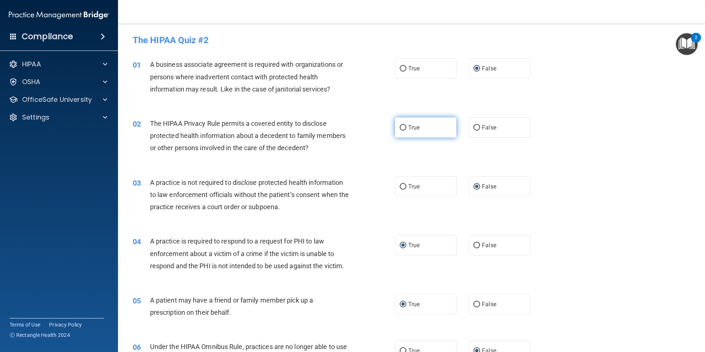
click at [400, 129] on input "True" at bounding box center [403, 128] width 7 height 6
radio input "true"
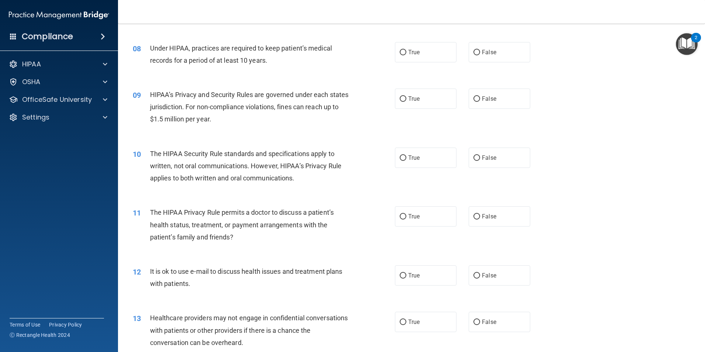
scroll to position [406, 0]
drag, startPoint x: 476, startPoint y: 51, endPoint x: 476, endPoint y: 56, distance: 5.2
click at [476, 52] on input "False" at bounding box center [477, 51] width 7 height 6
radio input "true"
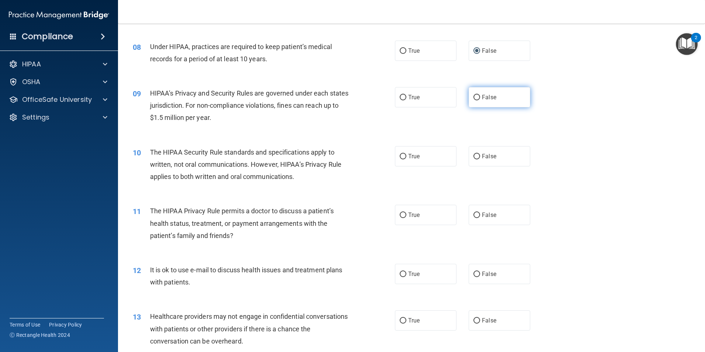
click at [472, 102] on label "False" at bounding box center [500, 97] width 62 height 20
click at [474, 100] on input "False" at bounding box center [477, 98] width 7 height 6
radio input "true"
click at [402, 158] on input "True" at bounding box center [403, 157] width 7 height 6
radio input "true"
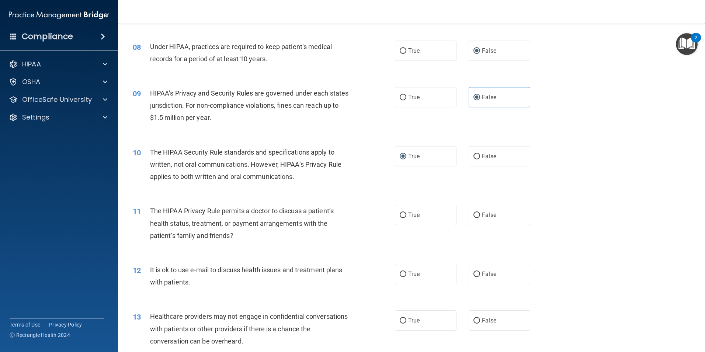
drag, startPoint x: 400, startPoint y: 209, endPoint x: 403, endPoint y: 226, distance: 16.6
click at [401, 210] on label "True" at bounding box center [426, 215] width 62 height 20
click at [401, 212] on input "True" at bounding box center [403, 215] width 7 height 6
radio input "true"
click at [401, 273] on input "True" at bounding box center [403, 274] width 7 height 6
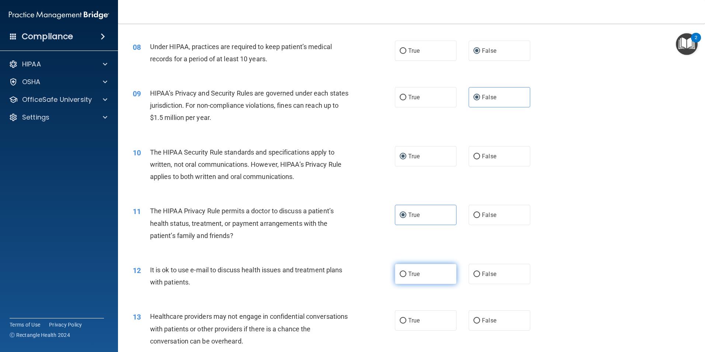
radio input "true"
click at [474, 319] on input "False" at bounding box center [477, 321] width 7 height 6
radio input "true"
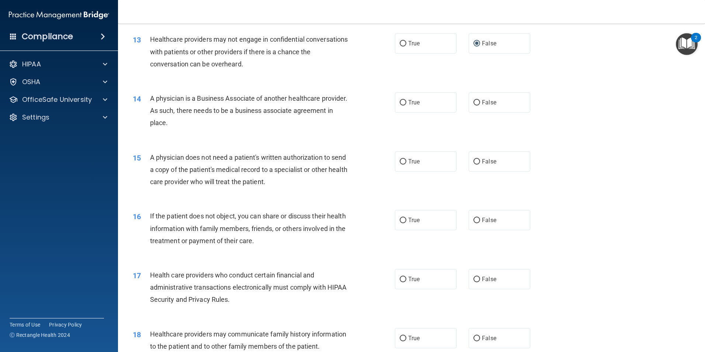
scroll to position [701, 0]
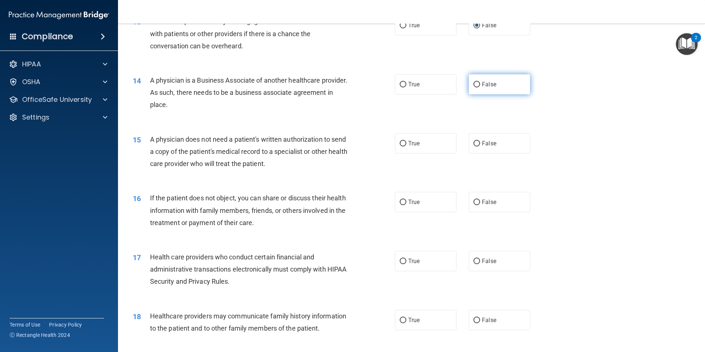
click at [475, 87] on input "False" at bounding box center [477, 85] width 7 height 6
radio input "true"
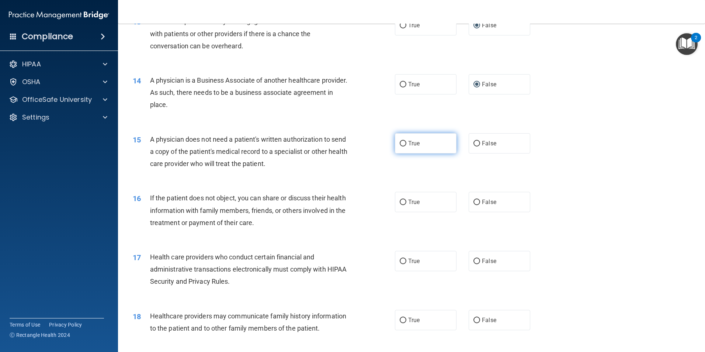
click at [400, 146] on input "True" at bounding box center [403, 144] width 7 height 6
radio input "true"
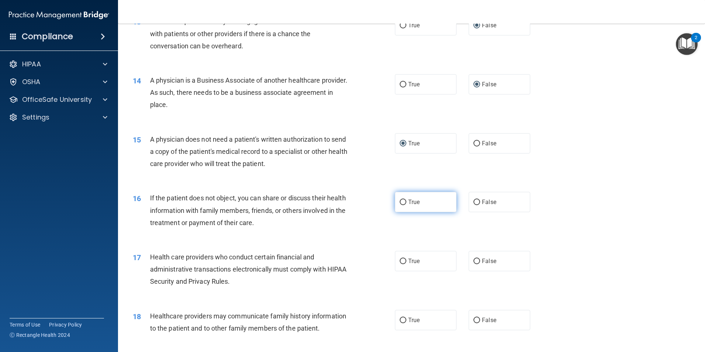
click at [401, 201] on input "True" at bounding box center [403, 203] width 7 height 6
radio input "true"
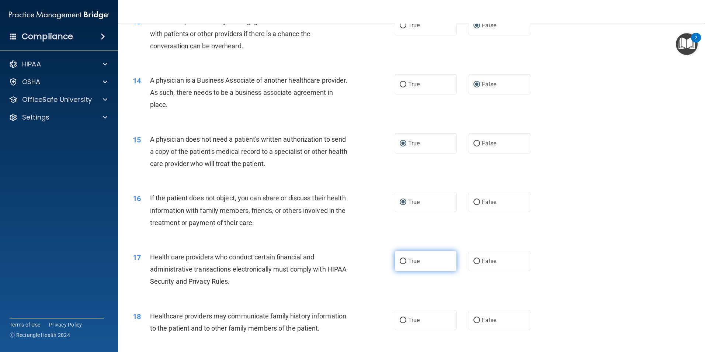
click at [402, 265] on label "True" at bounding box center [426, 261] width 62 height 20
click at [402, 264] on input "True" at bounding box center [403, 262] width 7 height 6
radio input "true"
click at [475, 319] on input "False" at bounding box center [477, 321] width 7 height 6
radio input "true"
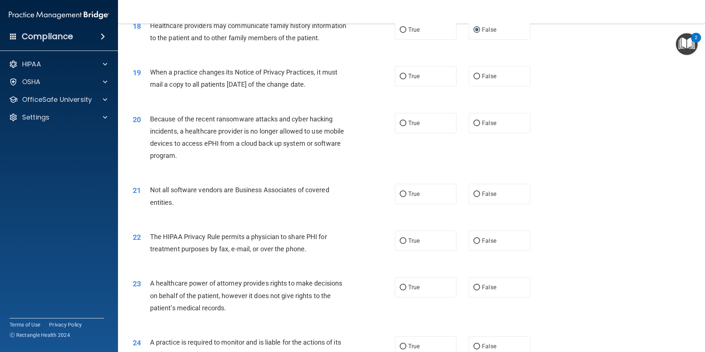
scroll to position [996, 0]
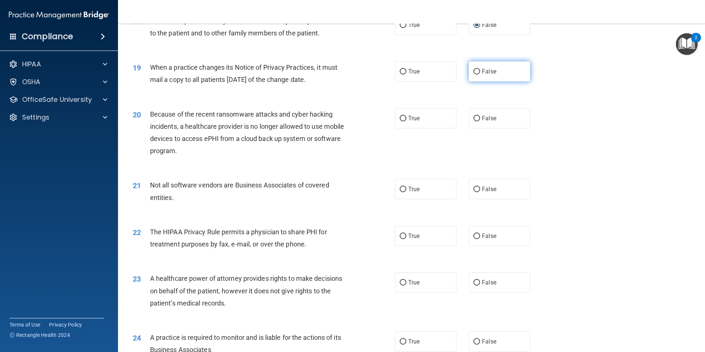
click at [474, 71] on input "False" at bounding box center [477, 72] width 7 height 6
radio input "true"
click at [474, 117] on input "False" at bounding box center [477, 119] width 7 height 6
radio input "true"
click at [403, 187] on input "True" at bounding box center [403, 190] width 7 height 6
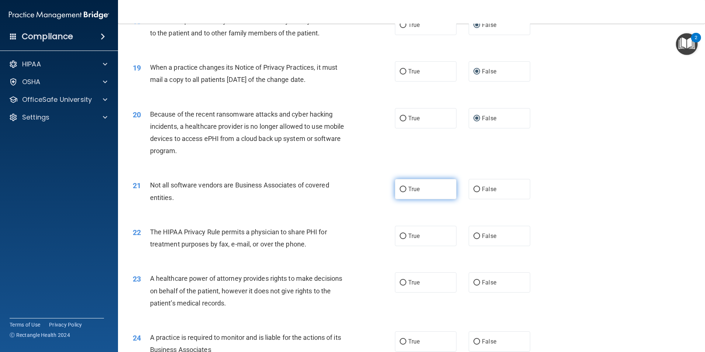
radio input "true"
click at [402, 236] on input "True" at bounding box center [403, 236] width 7 height 6
radio input "true"
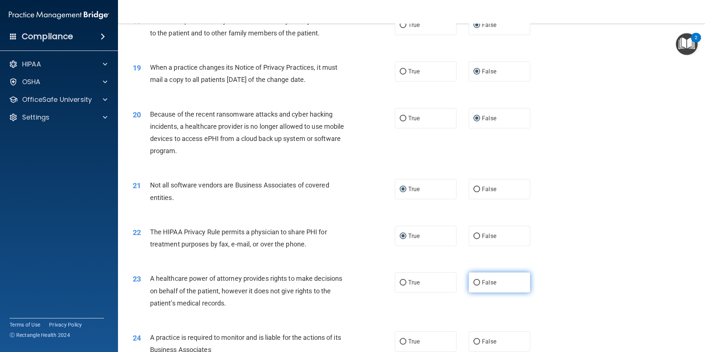
click at [469, 281] on label "False" at bounding box center [500, 282] width 62 height 20
click at [474, 281] on input "False" at bounding box center [477, 283] width 7 height 6
radio input "true"
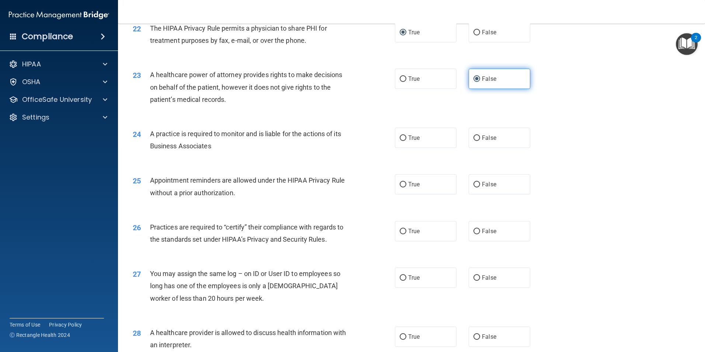
scroll to position [1217, 0]
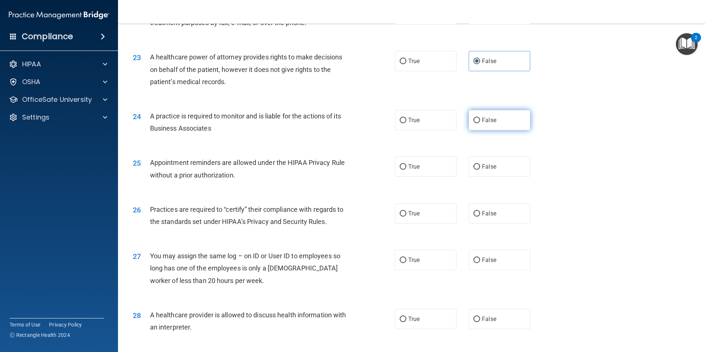
click at [474, 121] on input "False" at bounding box center [477, 121] width 7 height 6
radio input "true"
click at [405, 169] on label "True" at bounding box center [426, 166] width 62 height 20
click at [405, 169] on input "True" at bounding box center [403, 167] width 7 height 6
radio input "true"
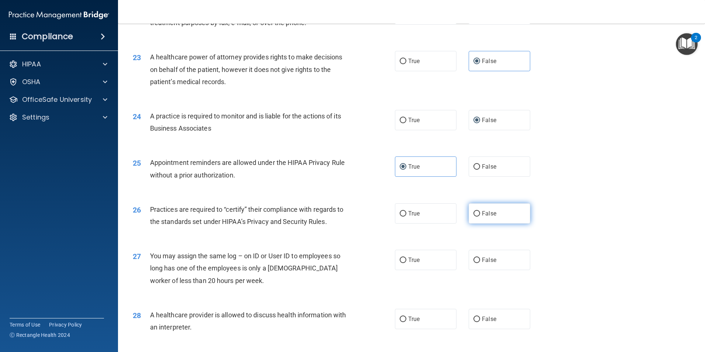
click at [474, 216] on input "False" at bounding box center [477, 214] width 7 height 6
radio input "true"
click at [474, 261] on input "False" at bounding box center [477, 260] width 7 height 6
radio input "true"
click at [400, 319] on input "True" at bounding box center [403, 319] width 7 height 6
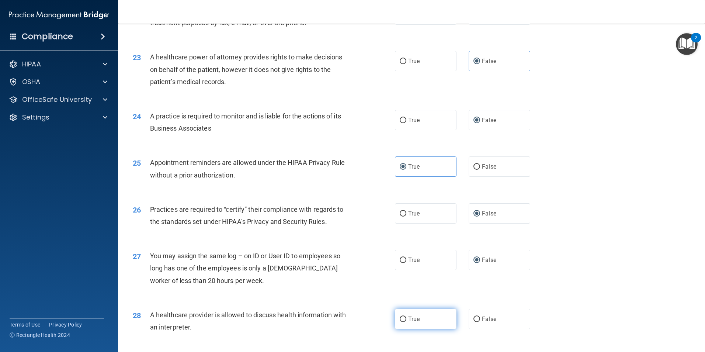
radio input "true"
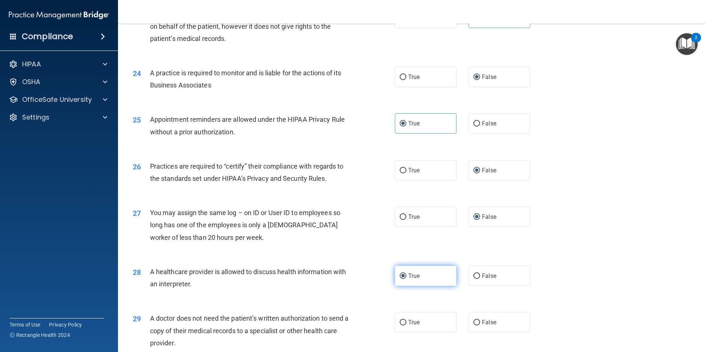
scroll to position [1328, 0]
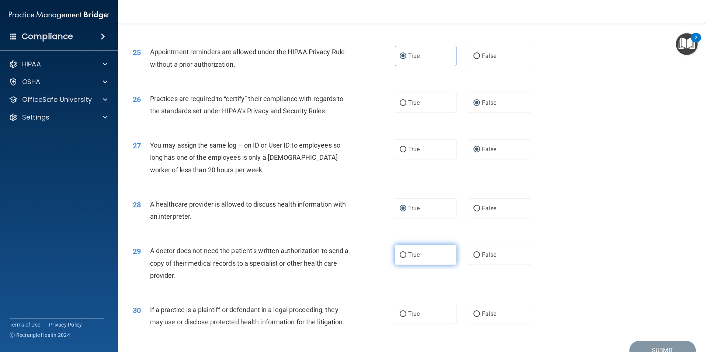
click at [403, 256] on input "True" at bounding box center [403, 255] width 7 height 6
radio input "true"
click at [401, 315] on input "True" at bounding box center [403, 314] width 7 height 6
radio input "true"
click at [661, 346] on button "Submit" at bounding box center [663, 350] width 66 height 19
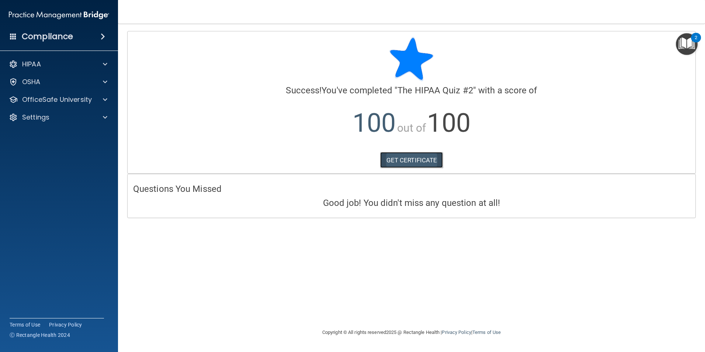
click at [405, 155] on link "GET CERTIFICATE" at bounding box center [411, 160] width 63 height 16
click at [66, 100] on p "OfficeSafe University" at bounding box center [57, 99] width 70 height 9
click at [61, 116] on p "HIPAA Training" at bounding box center [35, 117] width 61 height 7
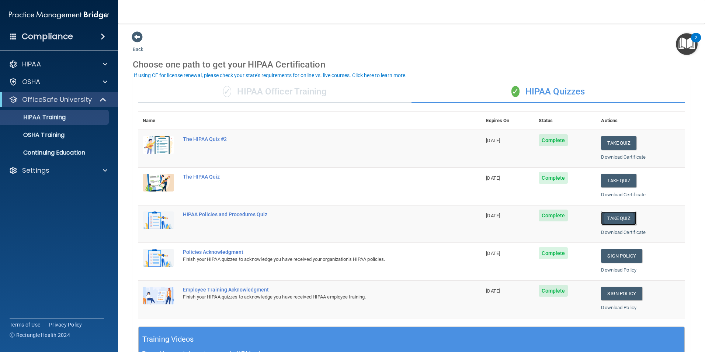
click at [614, 215] on button "Take Quiz" at bounding box center [618, 218] width 35 height 14
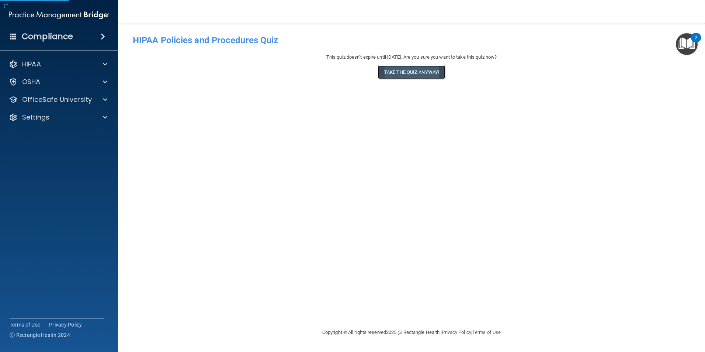
click at [425, 71] on button "Take the quiz anyway!" at bounding box center [411, 72] width 67 height 14
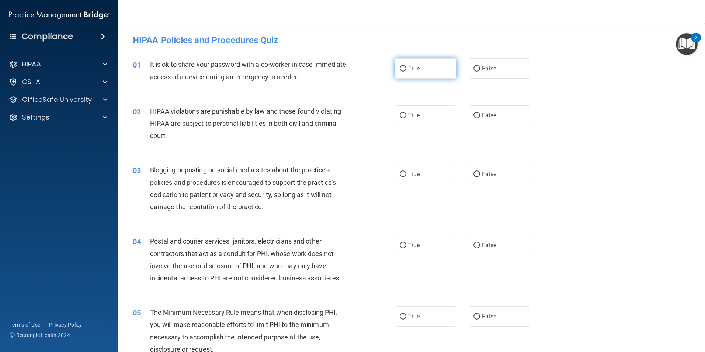
click at [403, 68] on input "True" at bounding box center [403, 69] width 7 height 6
radio input "true"
drag, startPoint x: 401, startPoint y: 116, endPoint x: 401, endPoint y: 125, distance: 9.6
click at [401, 116] on input "True" at bounding box center [403, 116] width 7 height 6
radio input "true"
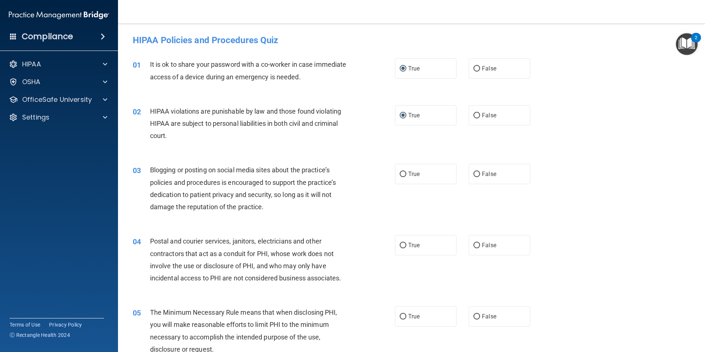
drag, startPoint x: 401, startPoint y: 175, endPoint x: 402, endPoint y: 187, distance: 12.3
click at [401, 176] on input "True" at bounding box center [403, 174] width 7 height 6
radio input "true"
click at [402, 248] on input "True" at bounding box center [403, 246] width 7 height 6
radio input "true"
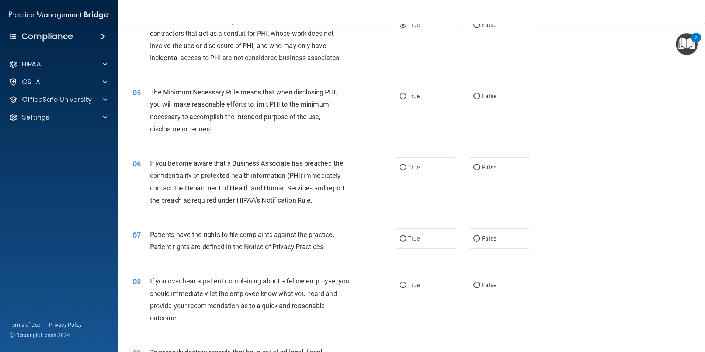
scroll to position [221, 0]
click at [400, 94] on input "True" at bounding box center [403, 96] width 7 height 6
radio input "true"
click at [400, 166] on input "True" at bounding box center [403, 167] width 7 height 6
radio input "true"
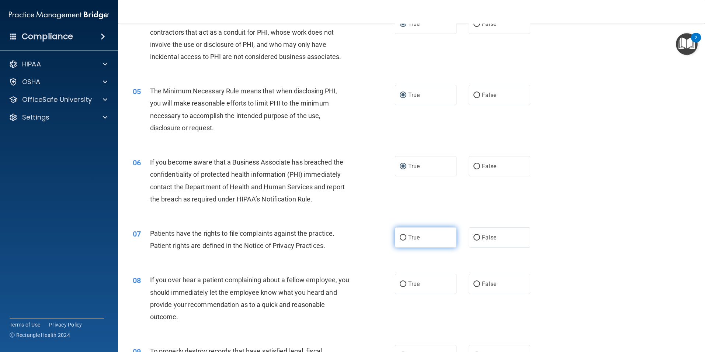
click at [401, 237] on input "True" at bounding box center [403, 238] width 7 height 6
radio input "true"
click at [401, 282] on input "True" at bounding box center [403, 284] width 7 height 6
radio input "true"
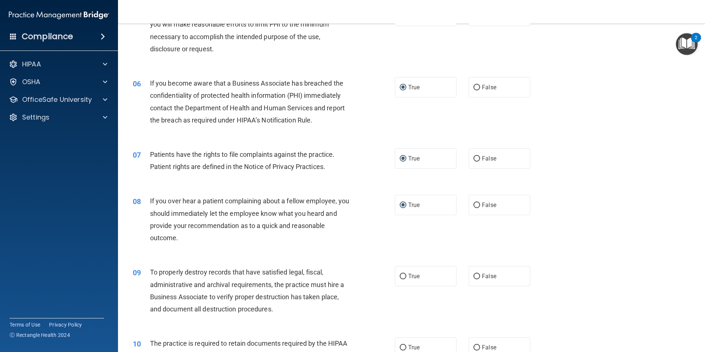
scroll to position [369, 0]
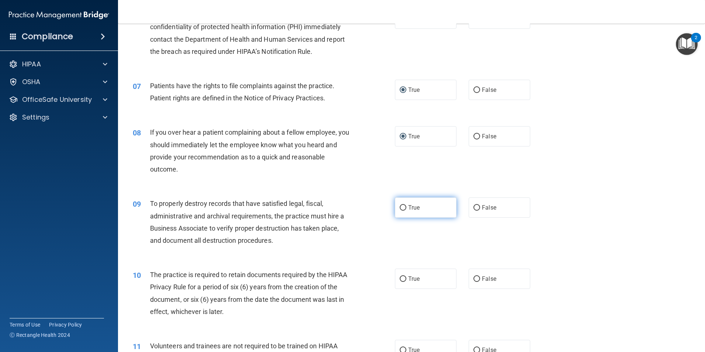
click at [400, 205] on input "True" at bounding box center [403, 208] width 7 height 6
radio input "true"
click at [400, 281] on input "True" at bounding box center [403, 279] width 7 height 6
radio input "true"
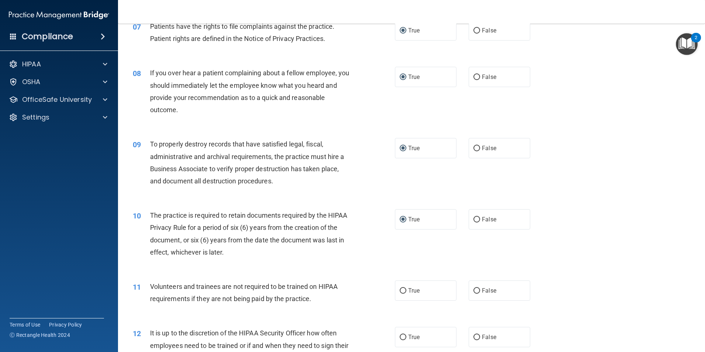
scroll to position [553, 0]
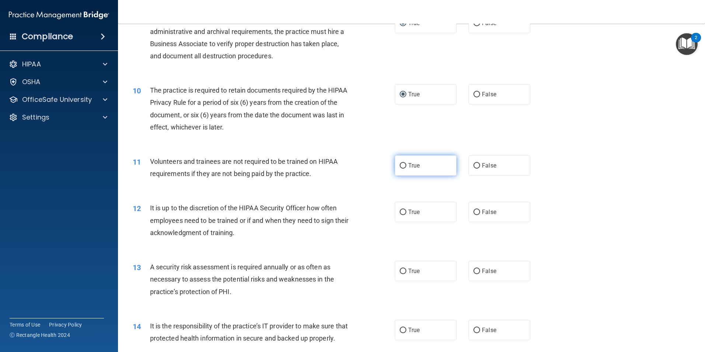
click at [401, 167] on input "True" at bounding box center [403, 166] width 7 height 6
radio input "true"
click at [400, 210] on input "True" at bounding box center [403, 212] width 7 height 6
radio input "true"
drag, startPoint x: 402, startPoint y: 271, endPoint x: 389, endPoint y: 271, distance: 12.9
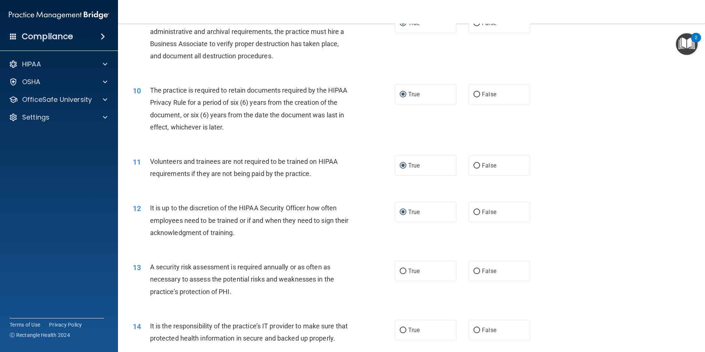
click at [402, 272] on input "True" at bounding box center [403, 271] width 7 height 6
radio input "true"
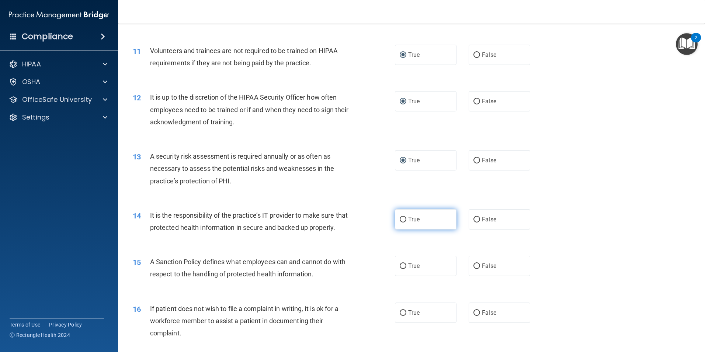
drag, startPoint x: 403, startPoint y: 220, endPoint x: 404, endPoint y: 226, distance: 5.6
click at [404, 222] on label "True" at bounding box center [426, 219] width 62 height 20
click at [404, 222] on input "True" at bounding box center [403, 220] width 7 height 6
radio input "true"
click at [400, 269] on input "True" at bounding box center [403, 266] width 7 height 6
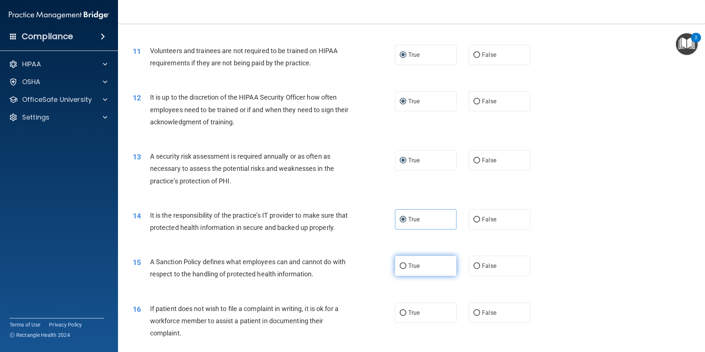
radio input "true"
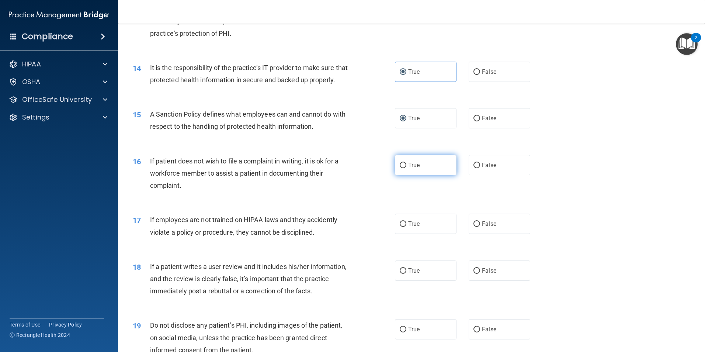
click at [400, 168] on input "True" at bounding box center [403, 166] width 7 height 6
radio input "true"
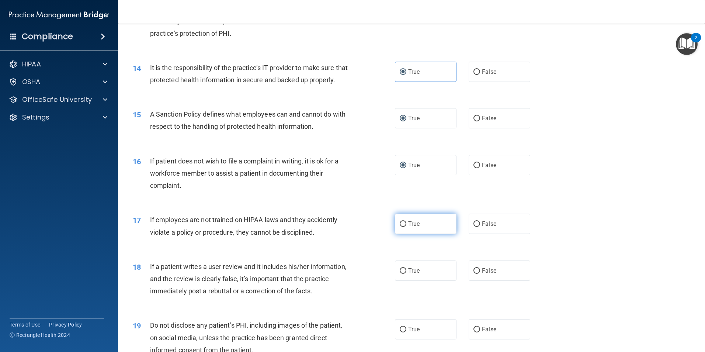
click at [400, 227] on input "True" at bounding box center [403, 224] width 7 height 6
radio input "true"
click at [401, 274] on input "True" at bounding box center [403, 271] width 7 height 6
radio input "true"
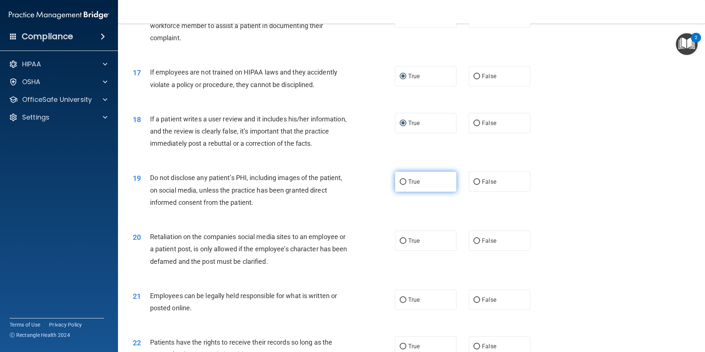
click at [400, 185] on input "True" at bounding box center [403, 182] width 7 height 6
radio input "true"
click at [402, 244] on input "True" at bounding box center [403, 241] width 7 height 6
radio input "true"
click at [400, 303] on input "True" at bounding box center [403, 300] width 7 height 6
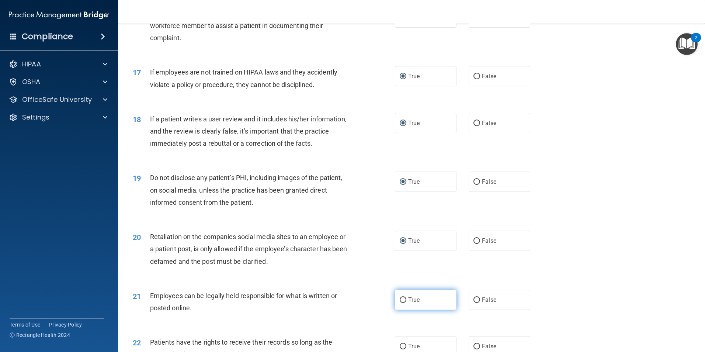
radio input "true"
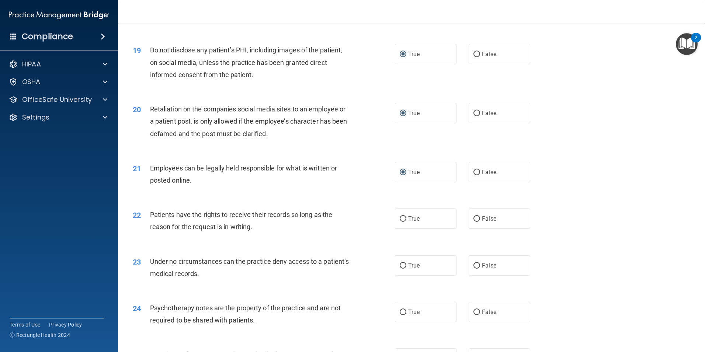
scroll to position [1143, 0]
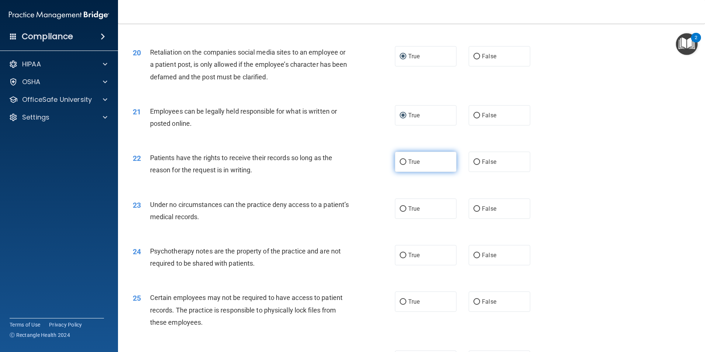
click at [401, 165] on input "True" at bounding box center [403, 162] width 7 height 6
radio input "true"
click at [403, 212] on input "True" at bounding box center [403, 209] width 7 height 6
radio input "true"
click at [400, 258] on input "True" at bounding box center [403, 256] width 7 height 6
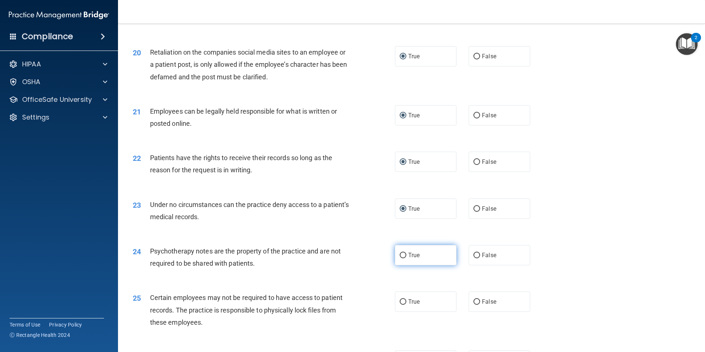
radio input "true"
click at [400, 305] on input "True" at bounding box center [403, 302] width 7 height 6
radio input "true"
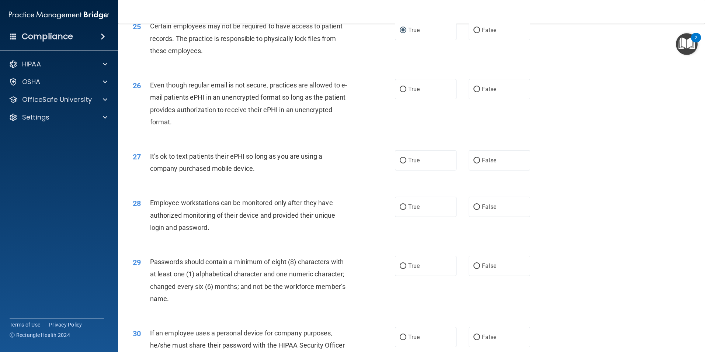
scroll to position [1438, 0]
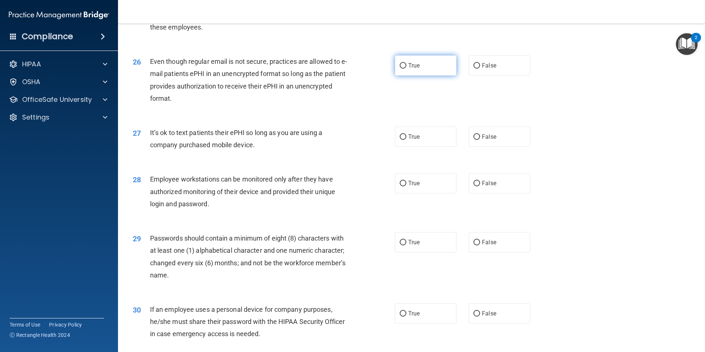
click at [402, 69] on input "True" at bounding box center [403, 66] width 7 height 6
radio input "true"
click at [400, 140] on input "True" at bounding box center [403, 137] width 7 height 6
radio input "true"
click at [400, 186] on input "True" at bounding box center [403, 184] width 7 height 6
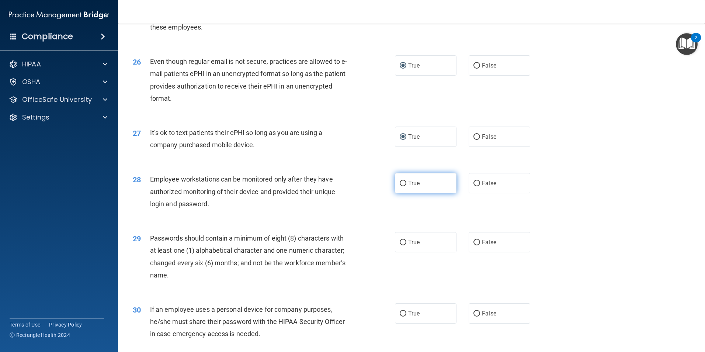
radio input "true"
click at [402, 245] on input "True" at bounding box center [403, 243] width 7 height 6
radio input "true"
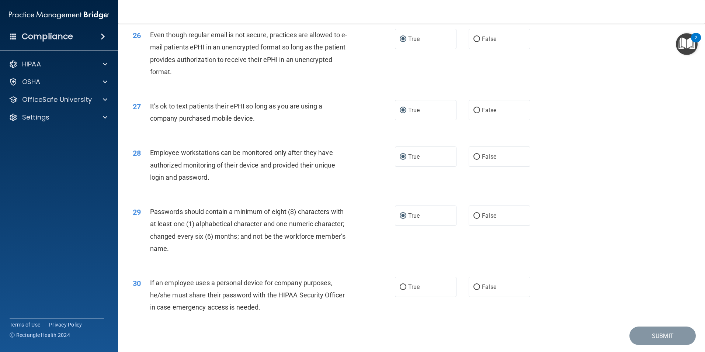
scroll to position [1500, 0]
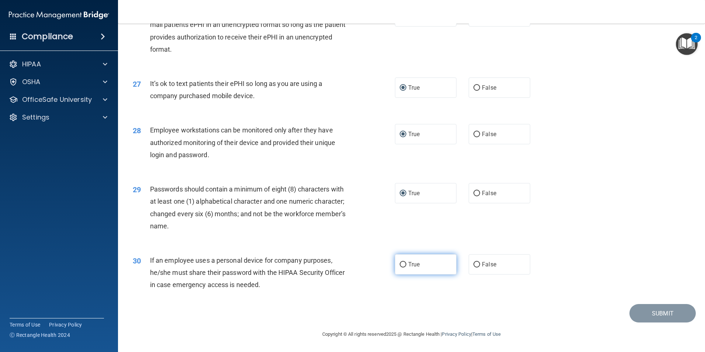
click at [400, 263] on input "True" at bounding box center [403, 265] width 7 height 6
radio input "true"
click at [665, 314] on button "Submit" at bounding box center [663, 313] width 66 height 19
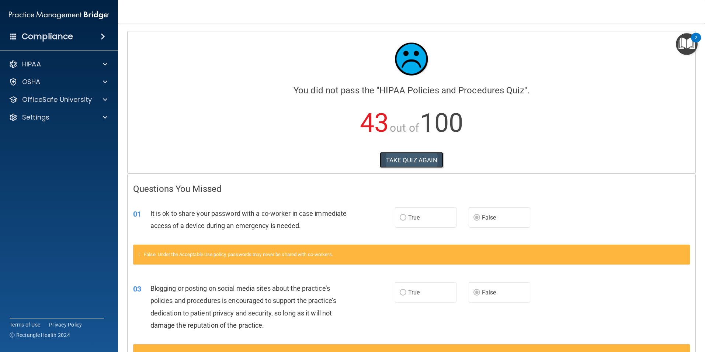
click at [412, 156] on button "TAKE QUIZ AGAIN" at bounding box center [412, 160] width 64 height 16
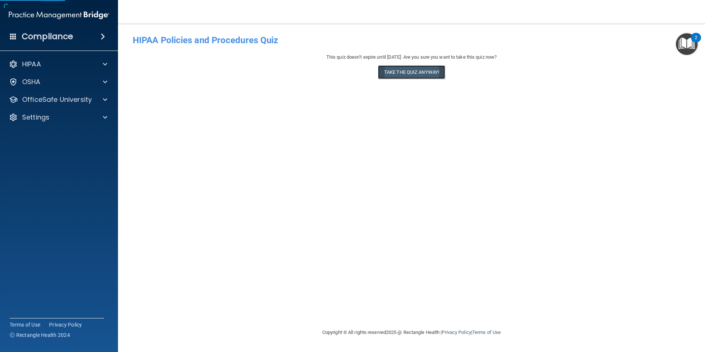
click at [417, 77] on button "Take the quiz anyway!" at bounding box center [411, 72] width 67 height 14
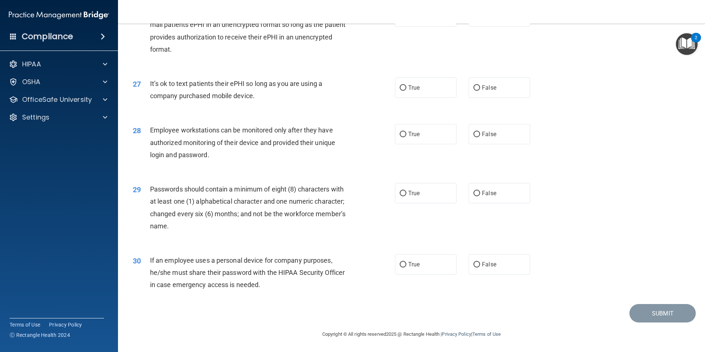
scroll to position [1500, 0]
click at [475, 262] on input "False" at bounding box center [477, 265] width 7 height 6
radio input "true"
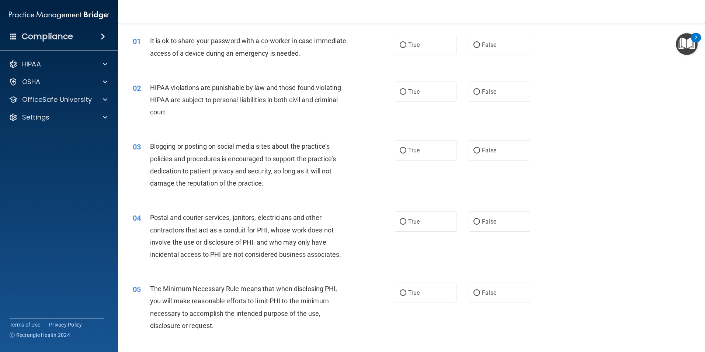
scroll to position [37, 0]
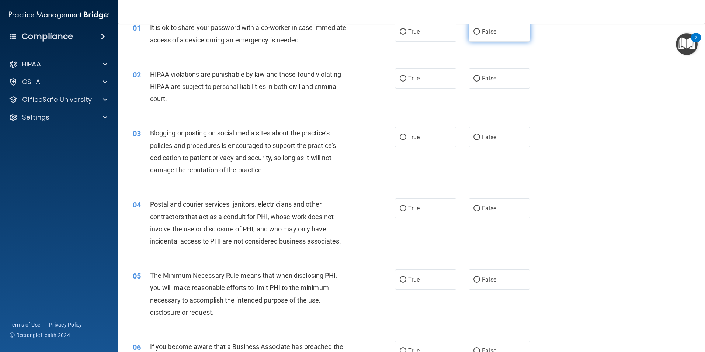
click at [474, 31] on input "False" at bounding box center [477, 32] width 7 height 6
radio input "true"
click at [400, 79] on input "True" at bounding box center [403, 79] width 7 height 6
radio input "true"
click at [475, 139] on input "False" at bounding box center [477, 138] width 7 height 6
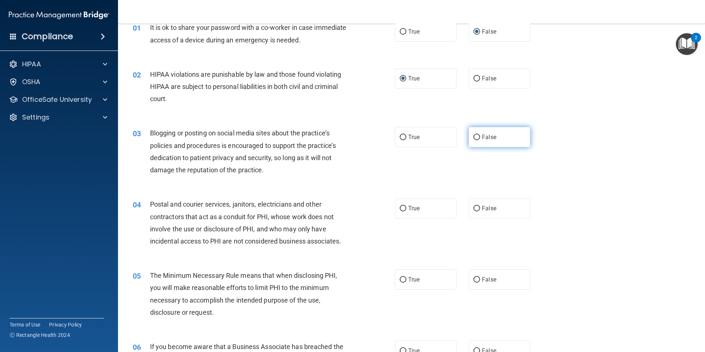
radio input "true"
click at [402, 208] on input "True" at bounding box center [403, 209] width 7 height 6
radio input "true"
click at [400, 279] on input "True" at bounding box center [403, 280] width 7 height 6
radio input "true"
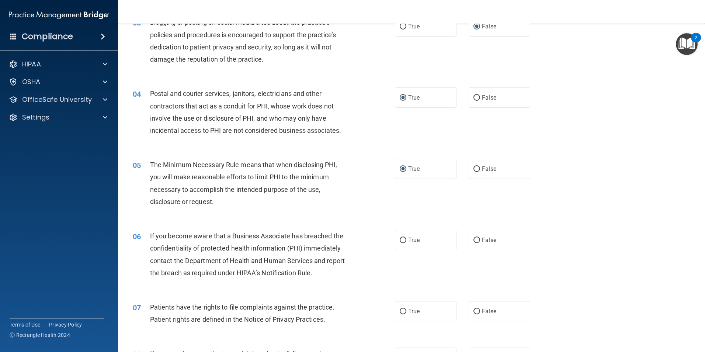
scroll to position [184, 0]
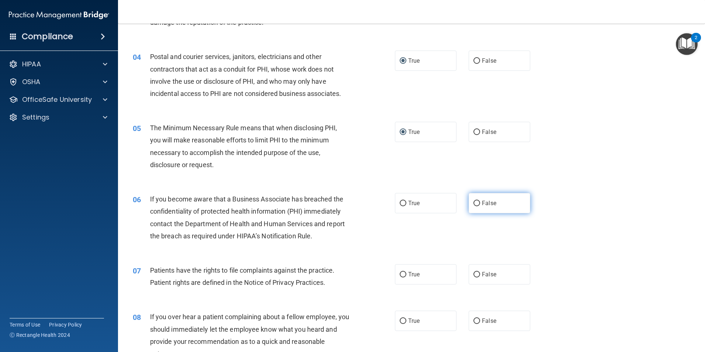
click at [474, 202] on input "False" at bounding box center [477, 204] width 7 height 6
radio input "true"
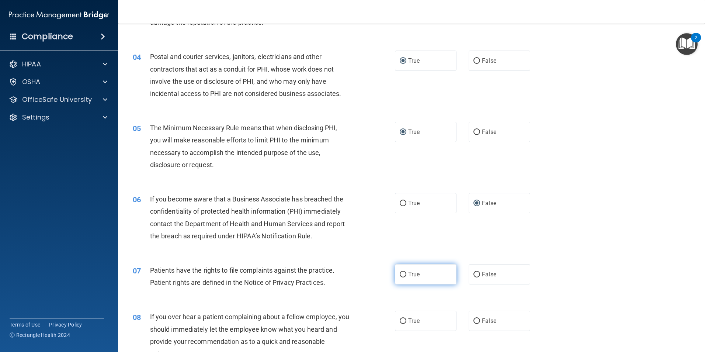
click at [400, 275] on input "True" at bounding box center [403, 275] width 7 height 6
radio input "true"
click at [476, 322] on input "False" at bounding box center [477, 321] width 7 height 6
radio input "true"
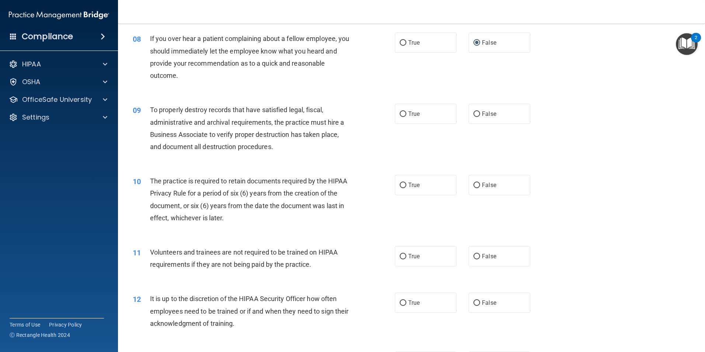
scroll to position [479, 0]
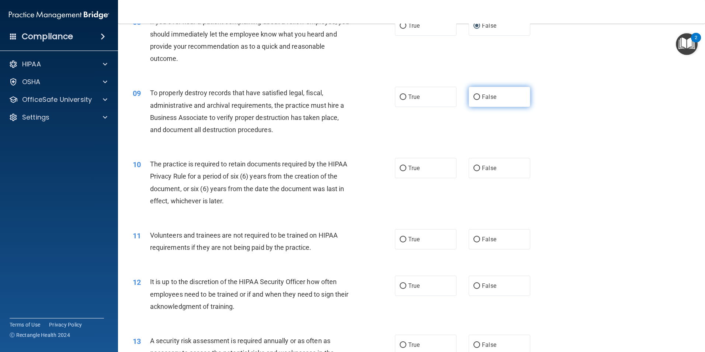
click at [474, 97] on input "False" at bounding box center [477, 97] width 7 height 6
radio input "true"
click at [401, 169] on input "True" at bounding box center [403, 169] width 7 height 6
radio input "true"
click at [474, 238] on input "False" at bounding box center [477, 240] width 7 height 6
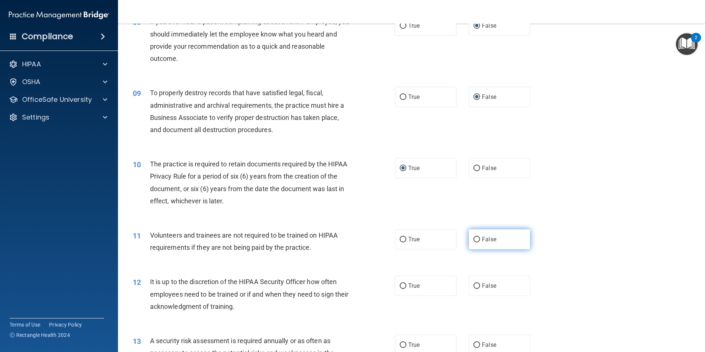
radio input "true"
click at [474, 288] on input "False" at bounding box center [477, 286] width 7 height 6
radio input "true"
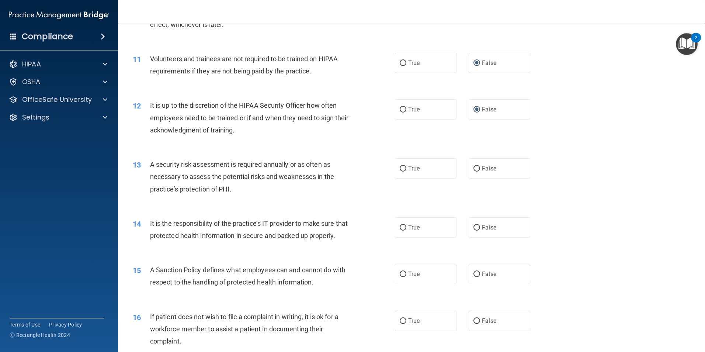
scroll to position [701, 0]
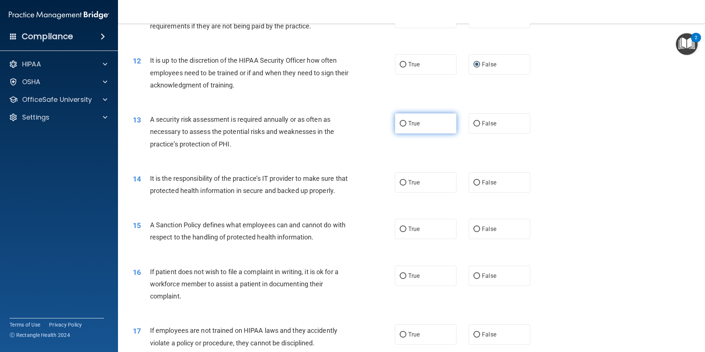
click at [400, 121] on input "True" at bounding box center [403, 124] width 7 height 6
radio input "true"
click at [474, 183] on input "False" at bounding box center [477, 183] width 7 height 6
radio input "true"
click at [474, 232] on input "False" at bounding box center [477, 229] width 7 height 6
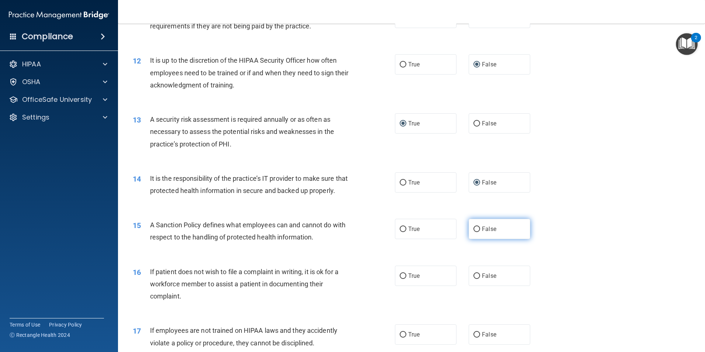
radio input "true"
click at [400, 279] on input "True" at bounding box center [403, 276] width 7 height 6
radio input "true"
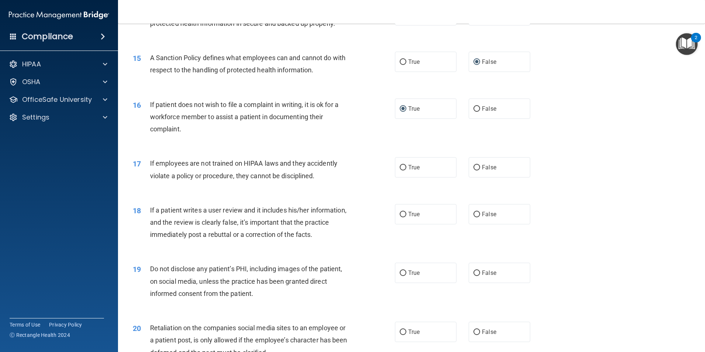
scroll to position [885, 0]
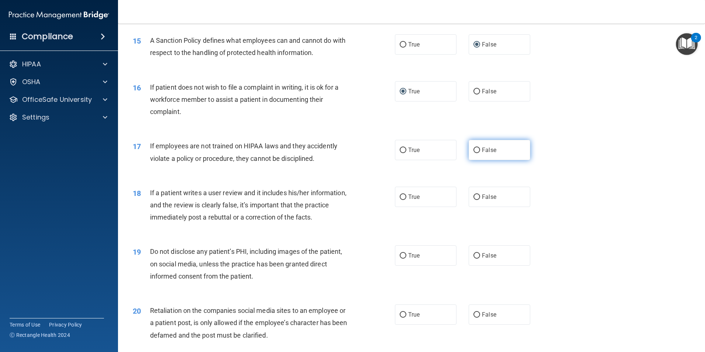
click at [474, 153] on input "False" at bounding box center [477, 151] width 7 height 6
radio input "true"
click at [474, 200] on input "False" at bounding box center [477, 197] width 7 height 6
radio input "true"
click at [396, 266] on label "True" at bounding box center [426, 255] width 62 height 20
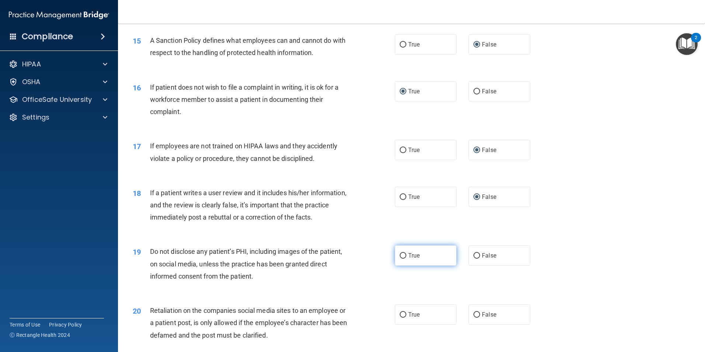
click at [400, 259] on input "True" at bounding box center [403, 256] width 7 height 6
click at [474, 318] on input "False" at bounding box center [477, 315] width 7 height 6
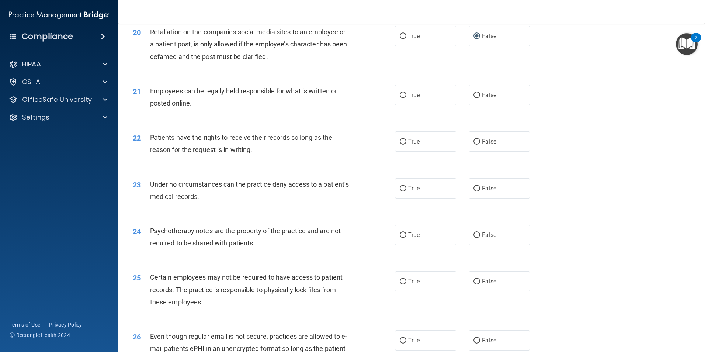
scroll to position [1180, 0]
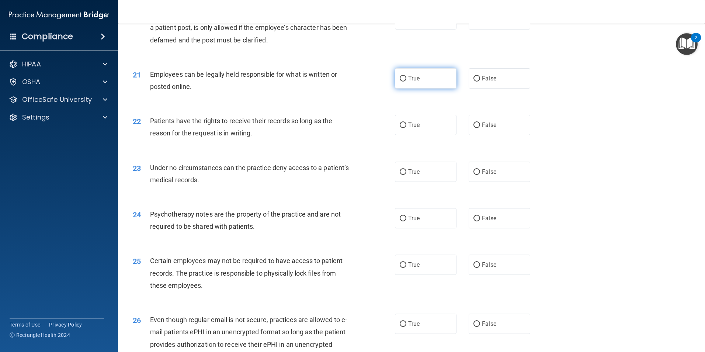
click at [402, 82] on input "True" at bounding box center [403, 79] width 7 height 6
click at [474, 128] on input "False" at bounding box center [477, 125] width 7 height 6
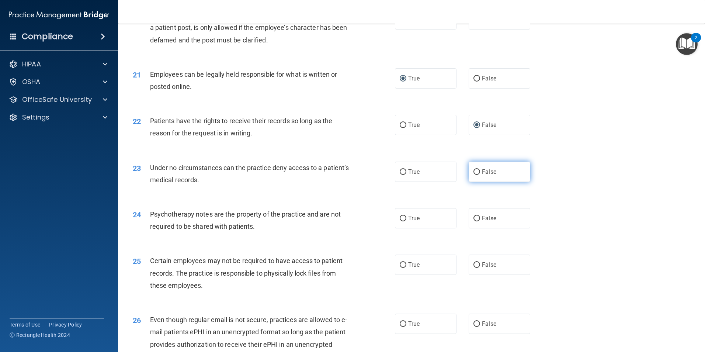
click at [474, 175] on input "False" at bounding box center [477, 172] width 7 height 6
click at [401, 221] on input "True" at bounding box center [403, 219] width 7 height 6
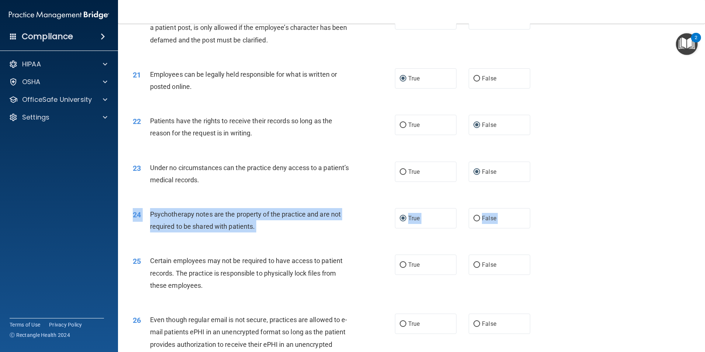
drag, startPoint x: 399, startPoint y: 261, endPoint x: 402, endPoint y: 279, distance: 17.5
click at [402, 268] on input "True" at bounding box center [403, 265] width 7 height 6
click at [401, 327] on input "True" at bounding box center [403, 324] width 7 height 6
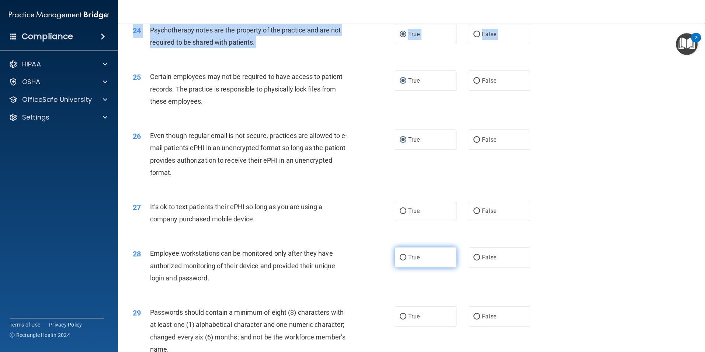
scroll to position [1365, 0]
click at [474, 214] on input "False" at bounding box center [477, 211] width 7 height 6
click at [474, 260] on input "False" at bounding box center [477, 257] width 7 height 6
click at [400, 319] on input "True" at bounding box center [403, 316] width 7 height 6
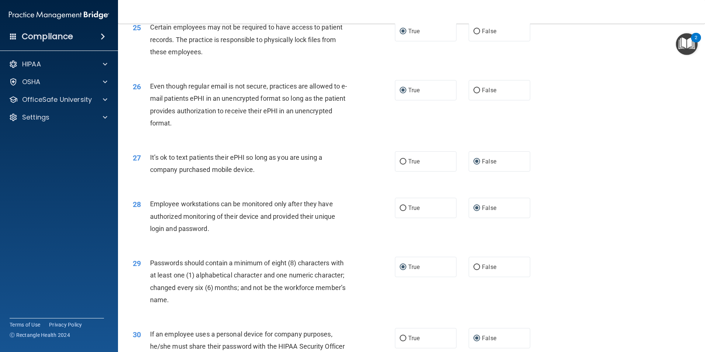
scroll to position [1500, 0]
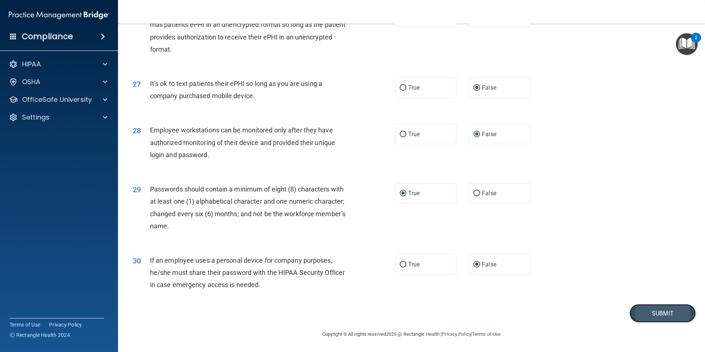
click at [652, 315] on button "Submit" at bounding box center [663, 313] width 66 height 19
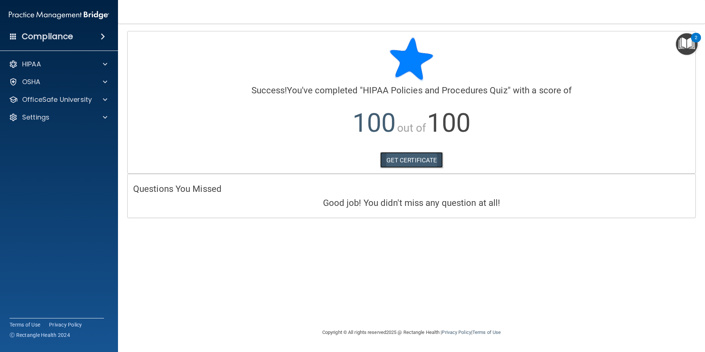
click at [397, 166] on link "GET CERTIFICATE" at bounding box center [411, 160] width 63 height 16
click at [45, 101] on p "OfficeSafe University" at bounding box center [57, 99] width 70 height 9
click at [46, 114] on p "HIPAA Training" at bounding box center [35, 117] width 61 height 7
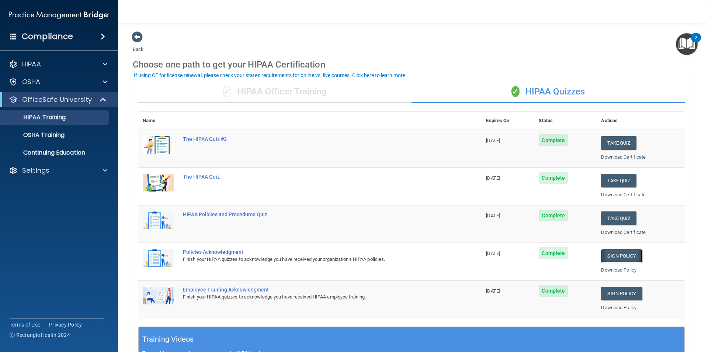
click at [619, 255] on link "Sign Policy" at bounding box center [621, 256] width 41 height 14
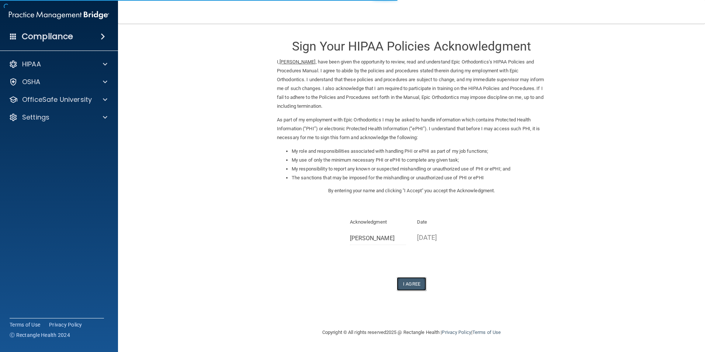
click at [419, 283] on button "I Agree" at bounding box center [412, 284] width 30 height 14
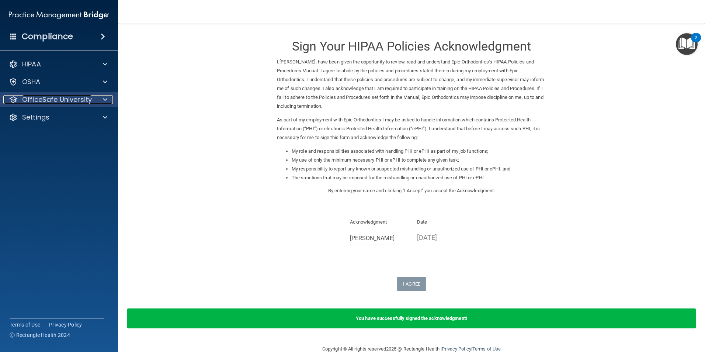
click at [42, 103] on p "OfficeSafe University" at bounding box center [57, 99] width 70 height 9
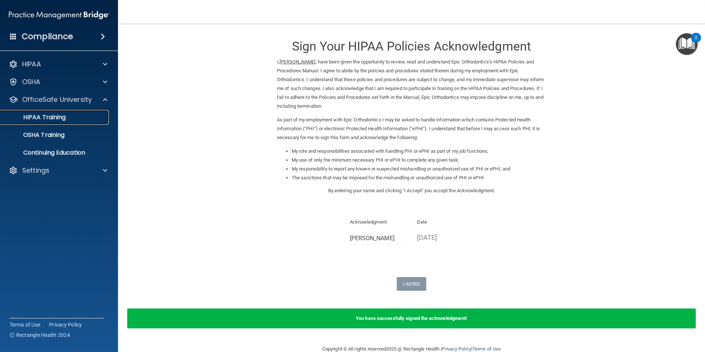
click at [44, 120] on p "HIPAA Training" at bounding box center [35, 117] width 61 height 7
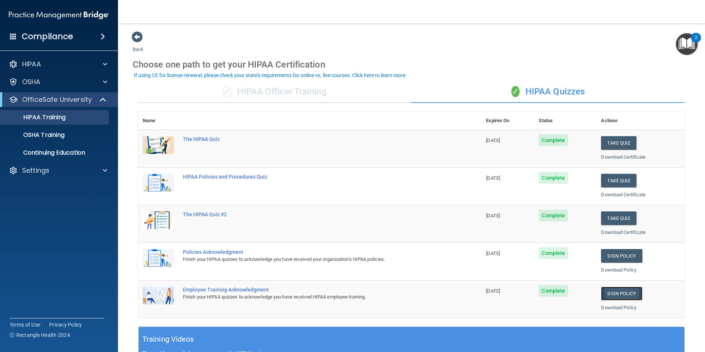
click at [613, 292] on link "Sign Policy" at bounding box center [621, 294] width 41 height 14
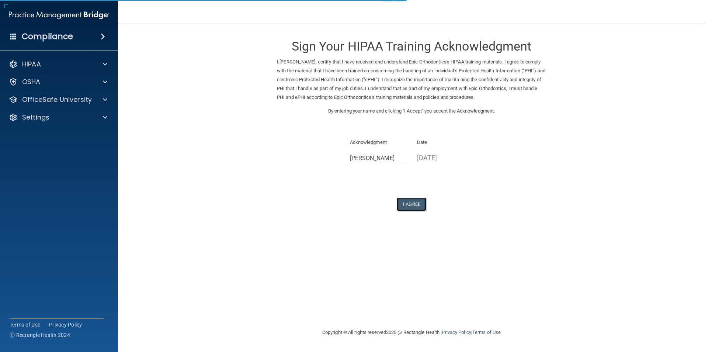
click at [411, 204] on button "I Agree" at bounding box center [412, 204] width 30 height 14
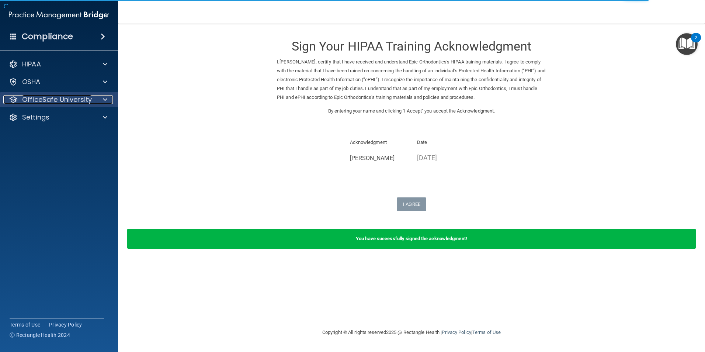
click at [51, 102] on p "OfficeSafe University" at bounding box center [57, 99] width 70 height 9
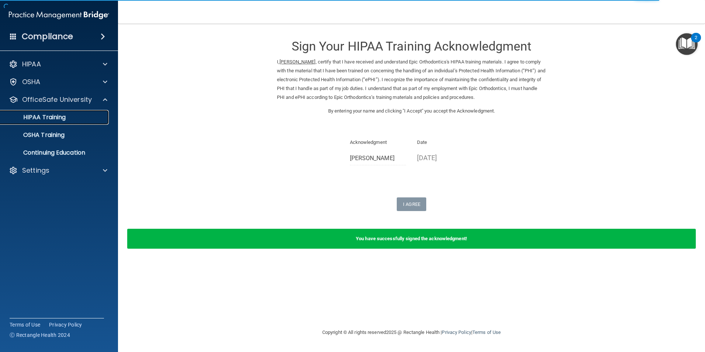
click at [50, 115] on p "HIPAA Training" at bounding box center [35, 117] width 61 height 7
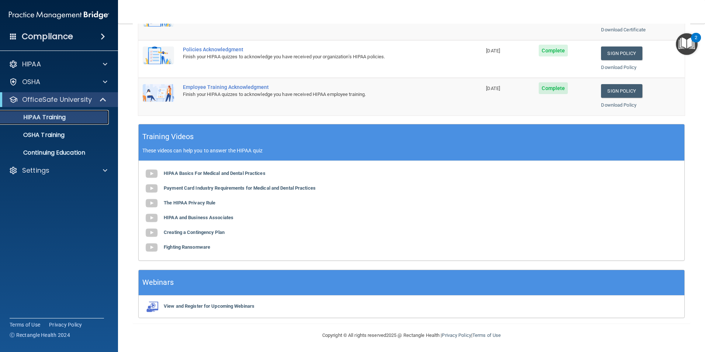
scroll to position [204, 0]
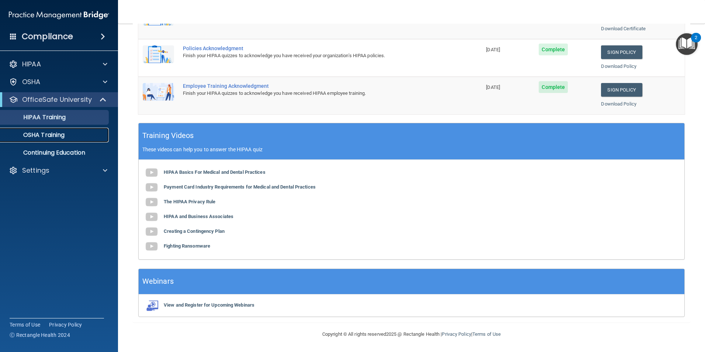
click at [60, 133] on p "OSHA Training" at bounding box center [35, 134] width 60 height 7
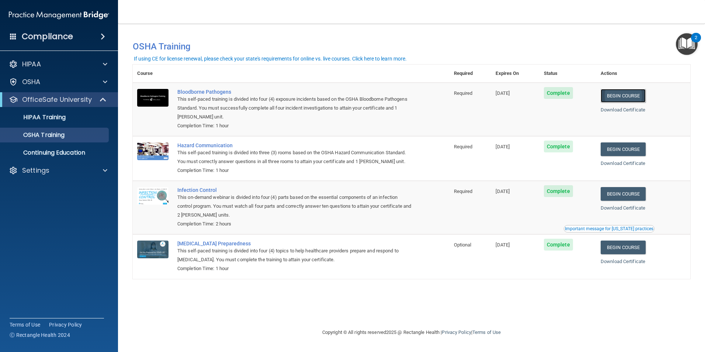
click at [623, 96] on link "Begin Course" at bounding box center [623, 96] width 45 height 14
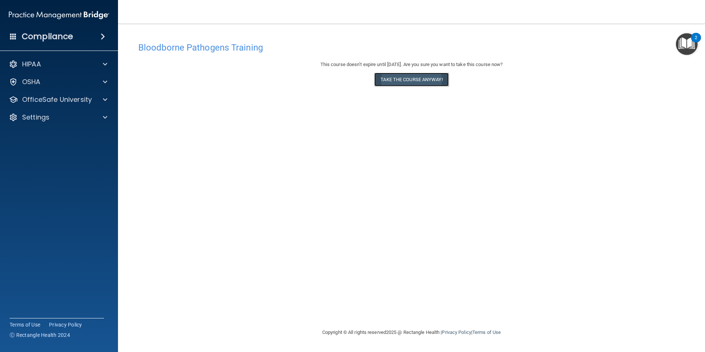
click at [416, 80] on button "Take the course anyway!" at bounding box center [411, 80] width 74 height 14
click at [352, 299] on div "Bloodborne Pathogens Training This course doesn’t expire until 11/21/2025. Are …" at bounding box center [412, 183] width 558 height 290
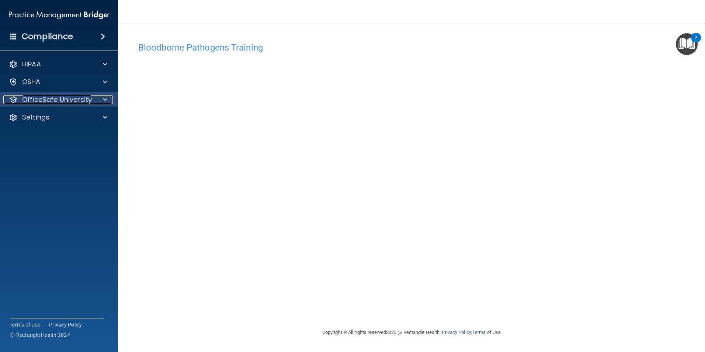
click at [86, 102] on p "OfficeSafe University" at bounding box center [57, 99] width 70 height 9
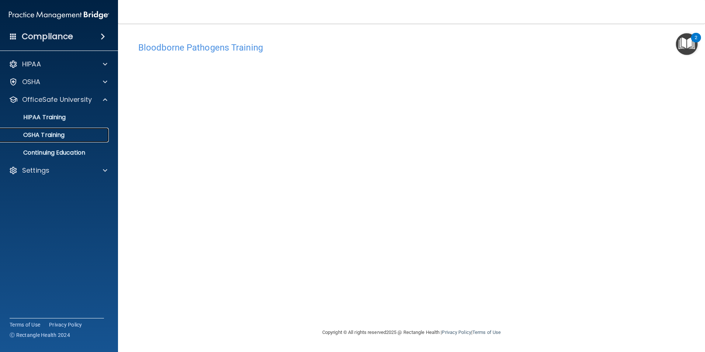
click at [67, 135] on div "OSHA Training" at bounding box center [55, 134] width 101 height 7
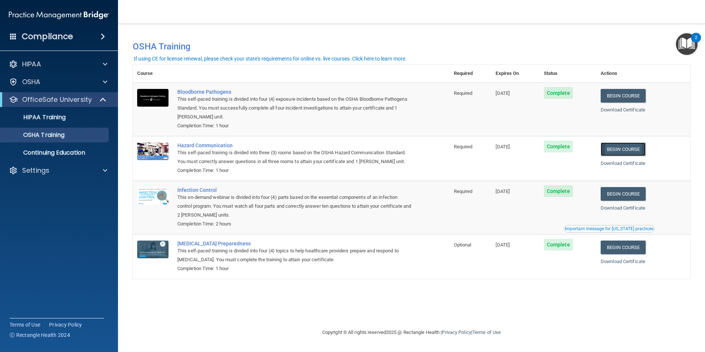
click at [643, 150] on link "Begin Course" at bounding box center [623, 149] width 45 height 14
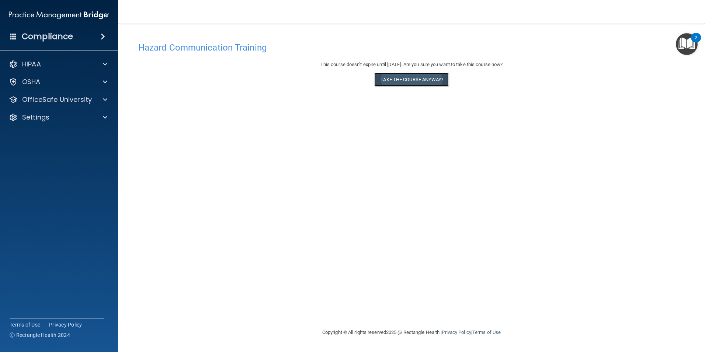
click at [410, 80] on button "Take the course anyway!" at bounding box center [411, 80] width 74 height 14
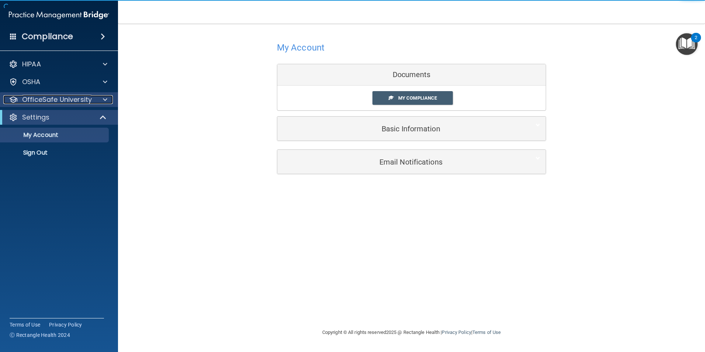
click at [73, 101] on p "OfficeSafe University" at bounding box center [57, 99] width 70 height 9
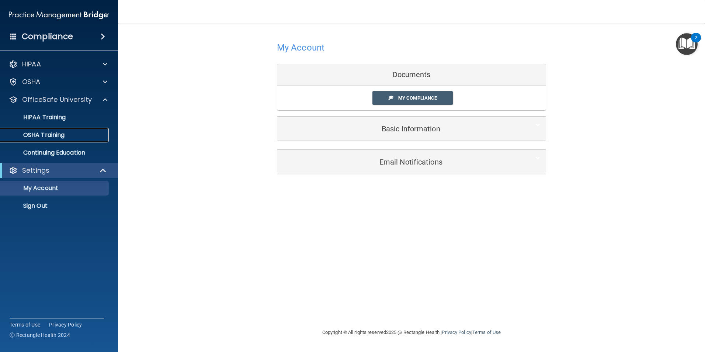
click at [62, 132] on p "OSHA Training" at bounding box center [35, 134] width 60 height 7
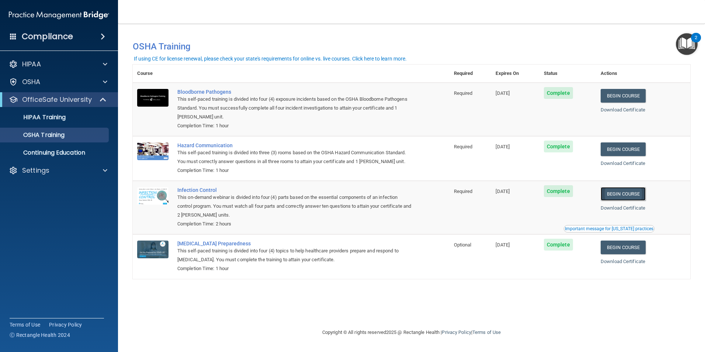
click at [628, 197] on link "Begin Course" at bounding box center [623, 194] width 45 height 14
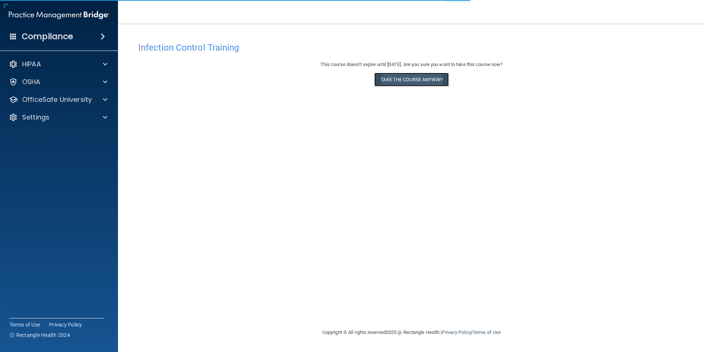
click at [406, 80] on button "Take the course anyway!" at bounding box center [411, 80] width 74 height 14
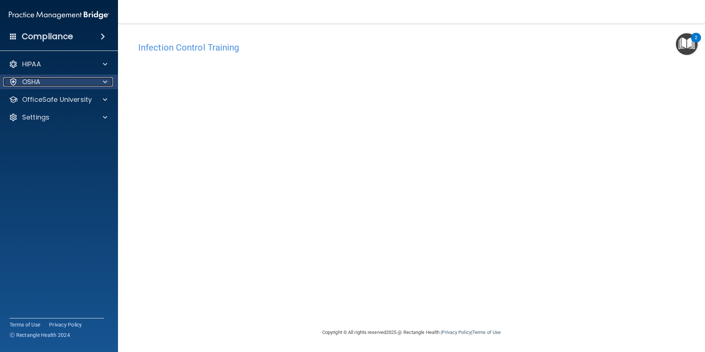
click at [52, 82] on div "OSHA" at bounding box center [48, 81] width 91 height 9
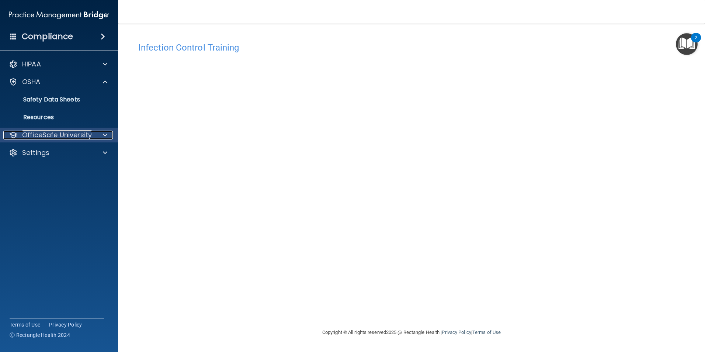
click at [50, 131] on p "OfficeSafe University" at bounding box center [57, 135] width 70 height 9
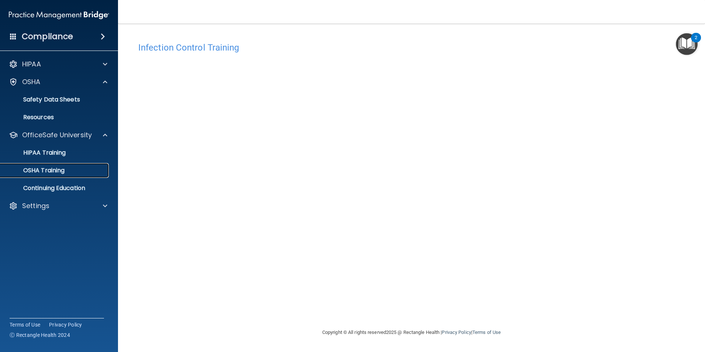
click at [62, 171] on p "OSHA Training" at bounding box center [35, 170] width 60 height 7
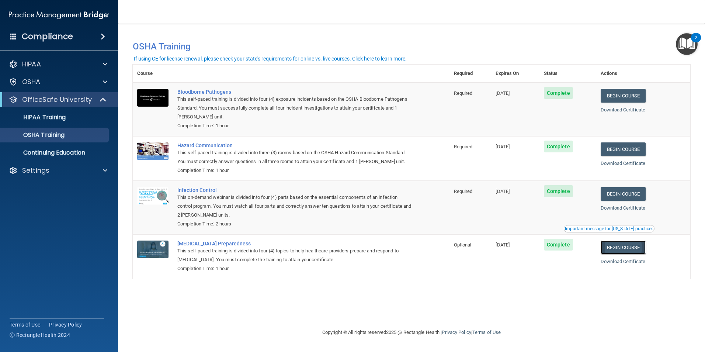
click at [636, 252] on link "Begin Course" at bounding box center [623, 247] width 45 height 14
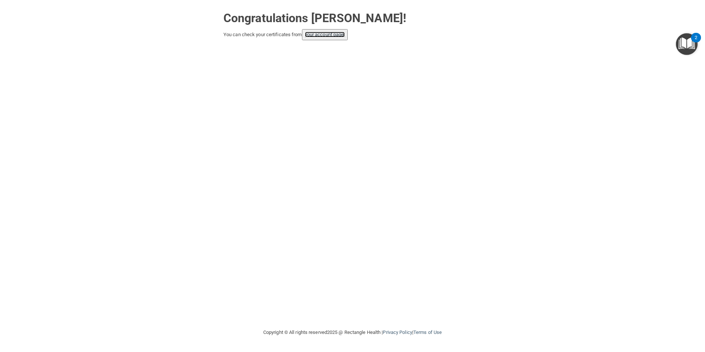
click at [333, 35] on link "your account page!" at bounding box center [325, 35] width 40 height 6
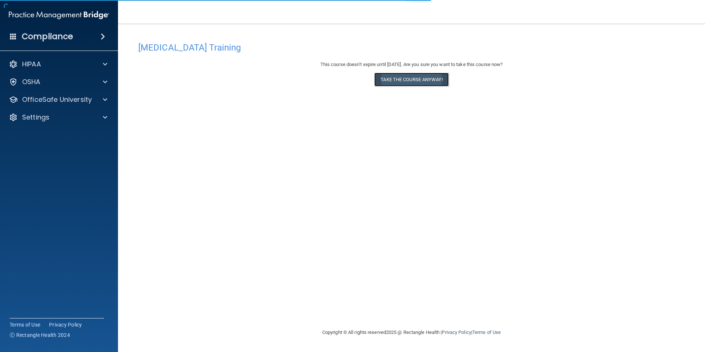
click at [425, 79] on button "Take the course anyway!" at bounding box center [411, 80] width 74 height 14
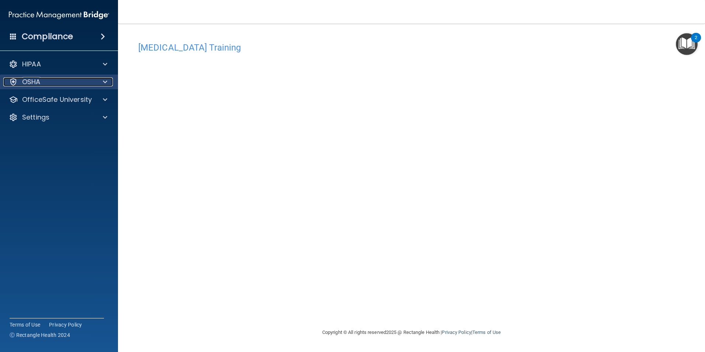
click at [48, 84] on div "OSHA" at bounding box center [48, 81] width 91 height 9
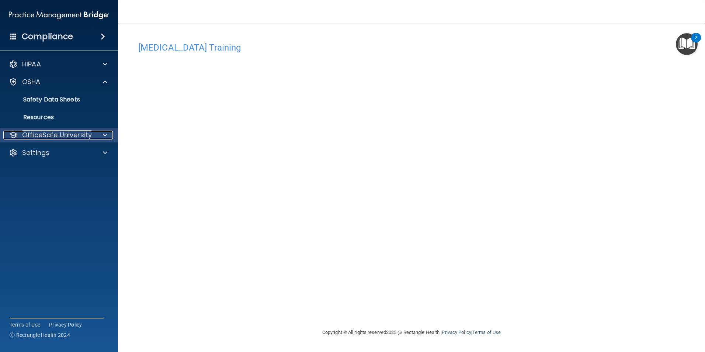
click at [51, 133] on p "OfficeSafe University" at bounding box center [57, 135] width 70 height 9
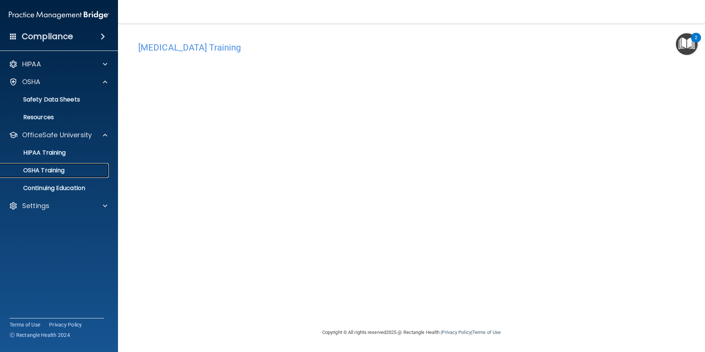
click at [62, 169] on p "OSHA Training" at bounding box center [35, 170] width 60 height 7
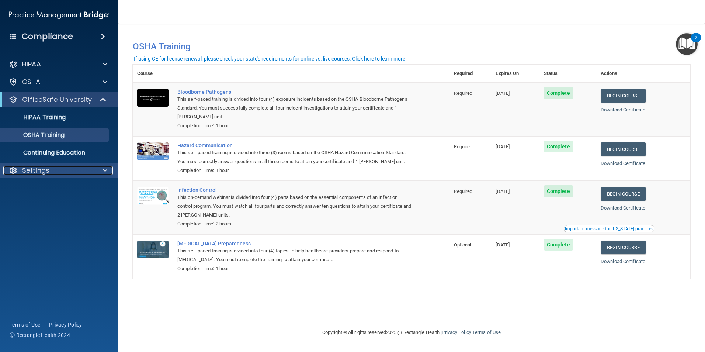
click at [53, 172] on div "Settings" at bounding box center [48, 170] width 91 height 9
click at [49, 187] on p "My Account" at bounding box center [55, 187] width 101 height 7
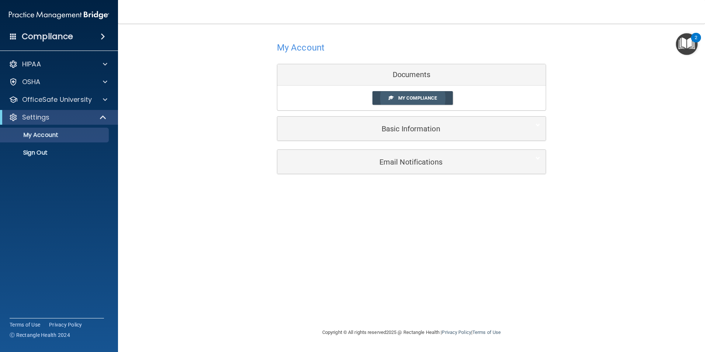
click at [417, 98] on span "My Compliance" at bounding box center [417, 98] width 39 height 6
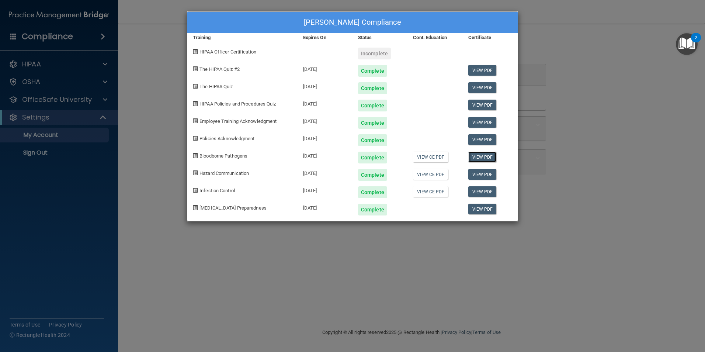
click at [483, 156] on link "View PDF" at bounding box center [482, 157] width 28 height 11
click at [482, 173] on link "View PDF" at bounding box center [482, 174] width 28 height 11
click at [479, 190] on link "View PDF" at bounding box center [482, 191] width 28 height 11
click at [486, 209] on link "View PDF" at bounding box center [482, 209] width 28 height 11
click at [600, 61] on div "[PERSON_NAME] Compliance Training Expires On Status Cont. Education Certificate…" at bounding box center [352, 176] width 705 height 352
